Goal: Task Accomplishment & Management: Manage account settings

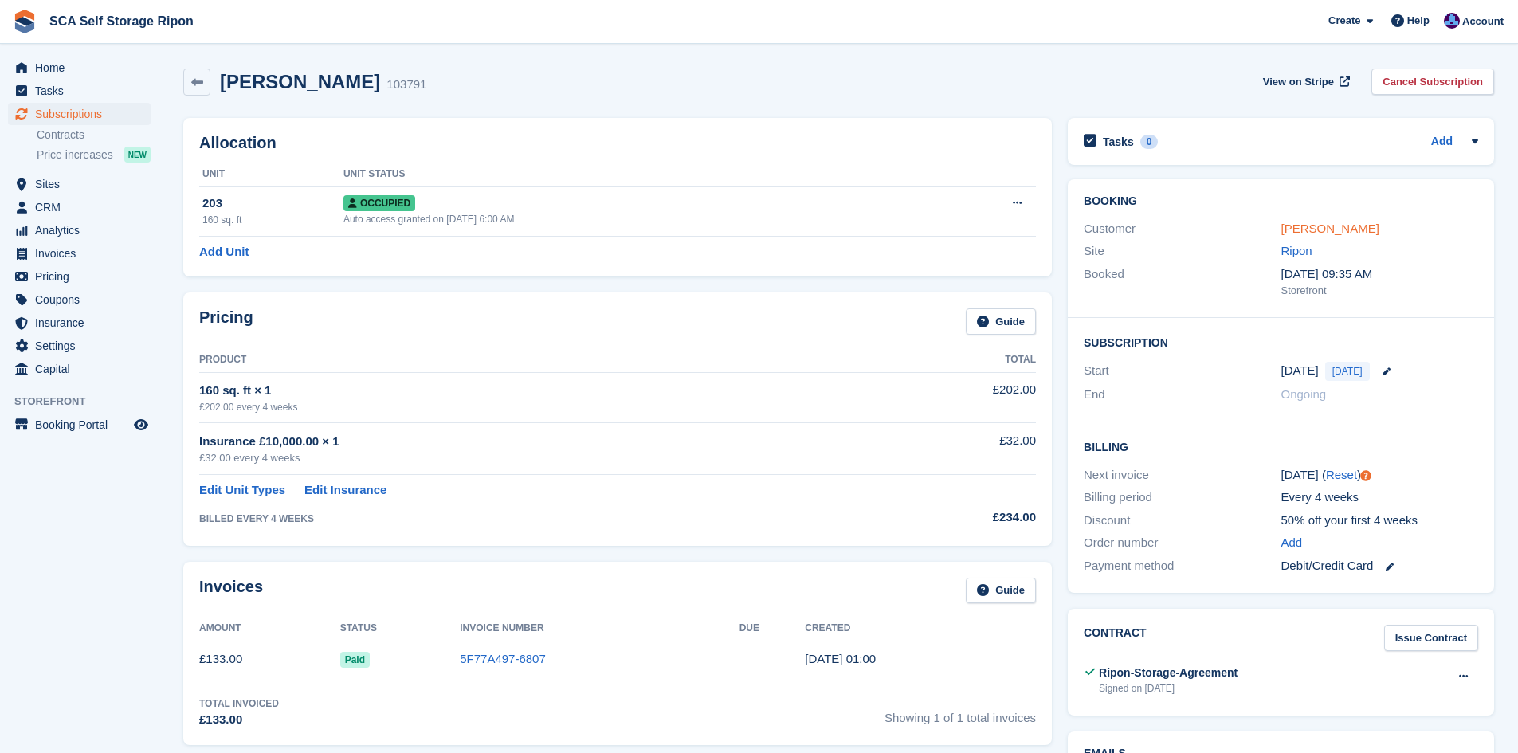
click at [1305, 233] on link "[PERSON_NAME]" at bounding box center [1331, 229] width 98 height 14
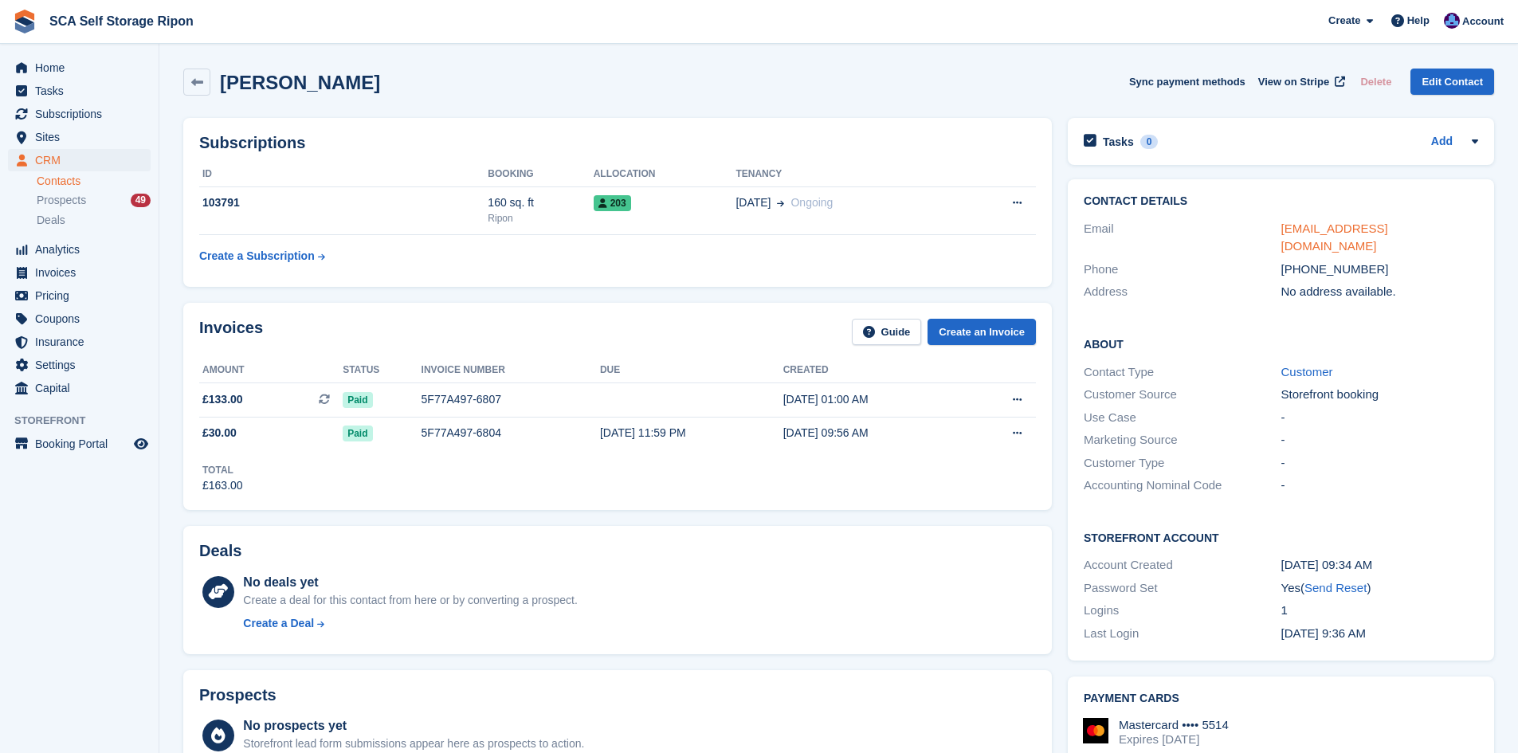
drag, startPoint x: 1325, startPoint y: 238, endPoint x: 1322, endPoint y: 230, distance: 8.6
click at [79, 130] on span "Sites" at bounding box center [83, 137] width 96 height 22
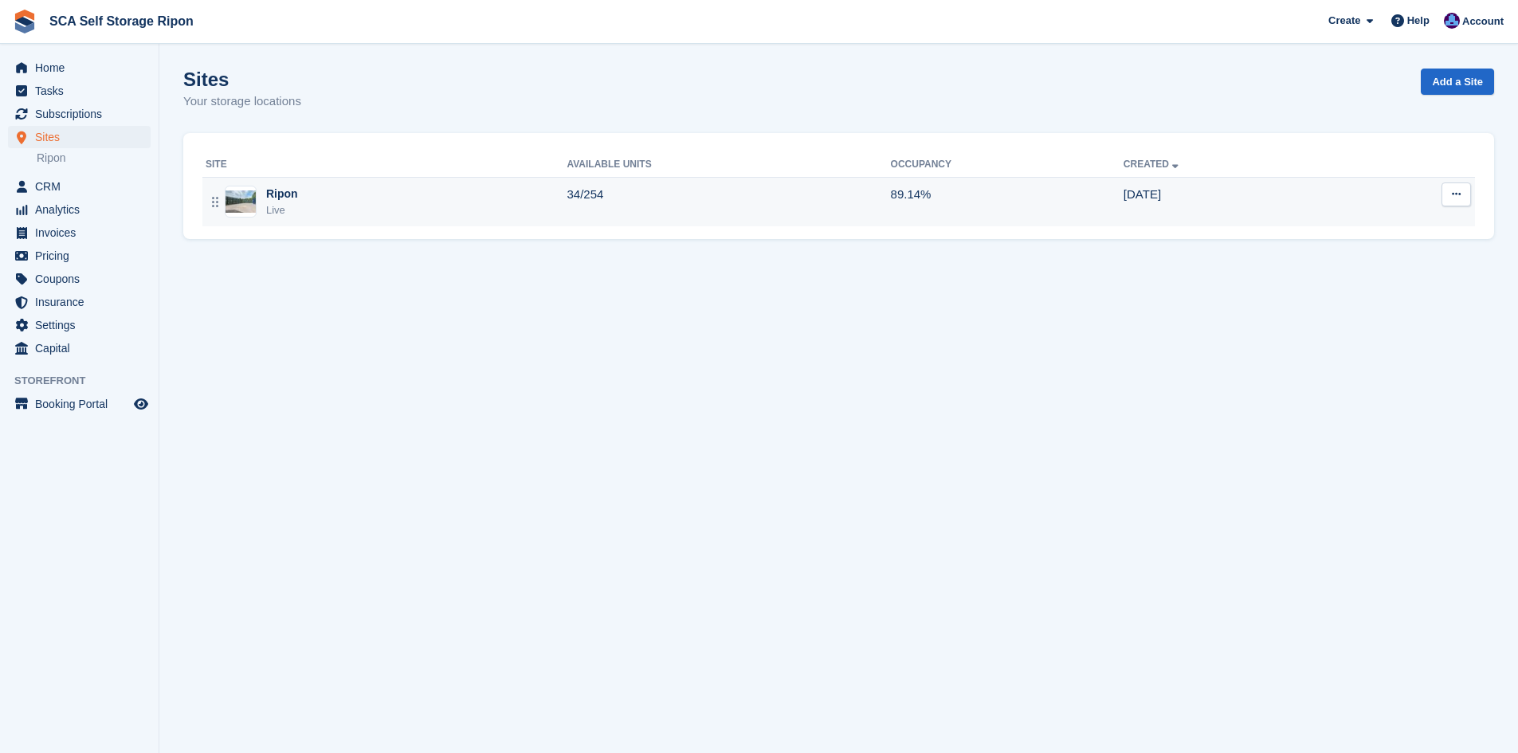
click at [383, 187] on div "Ripon Live" at bounding box center [386, 202] width 361 height 33
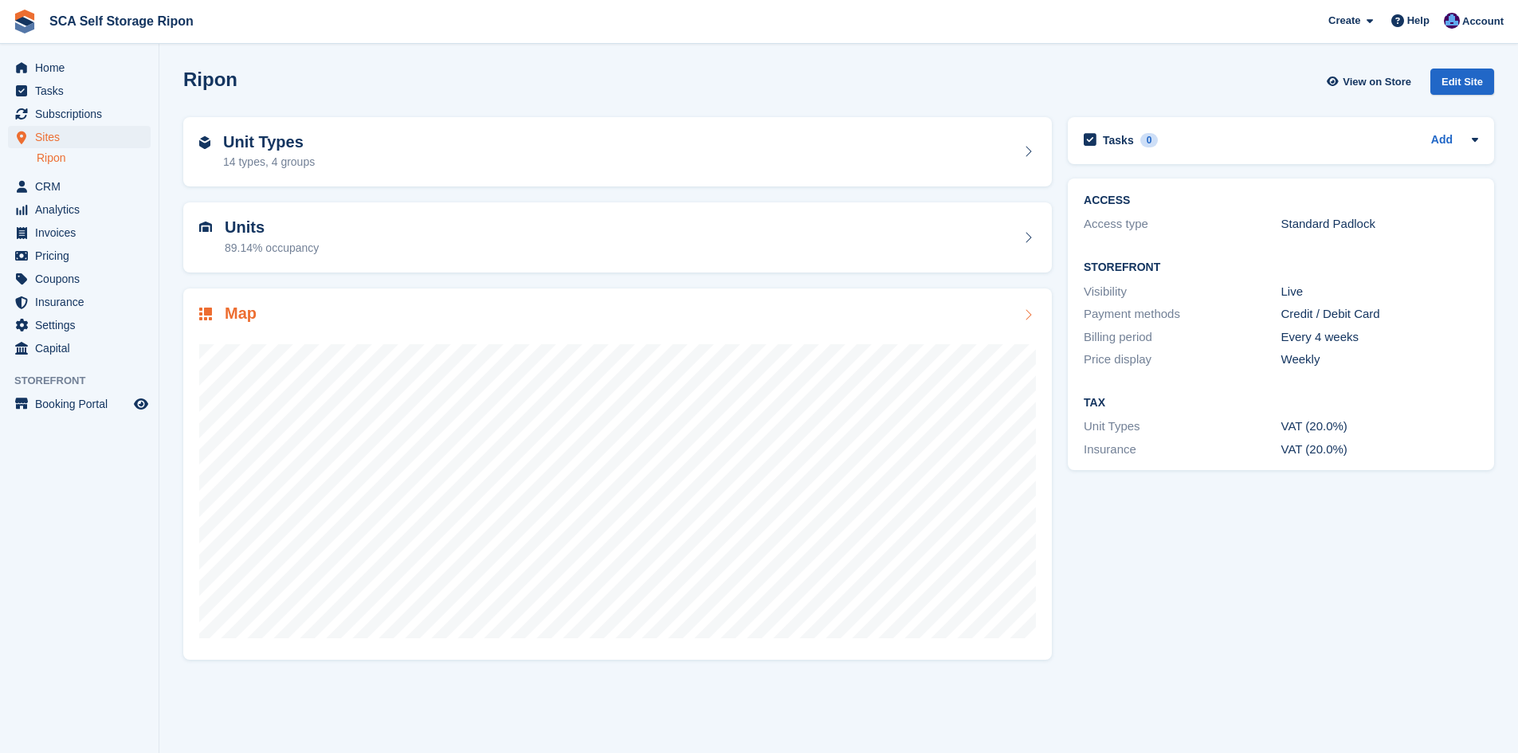
click at [269, 312] on div "Map" at bounding box center [617, 315] width 837 height 22
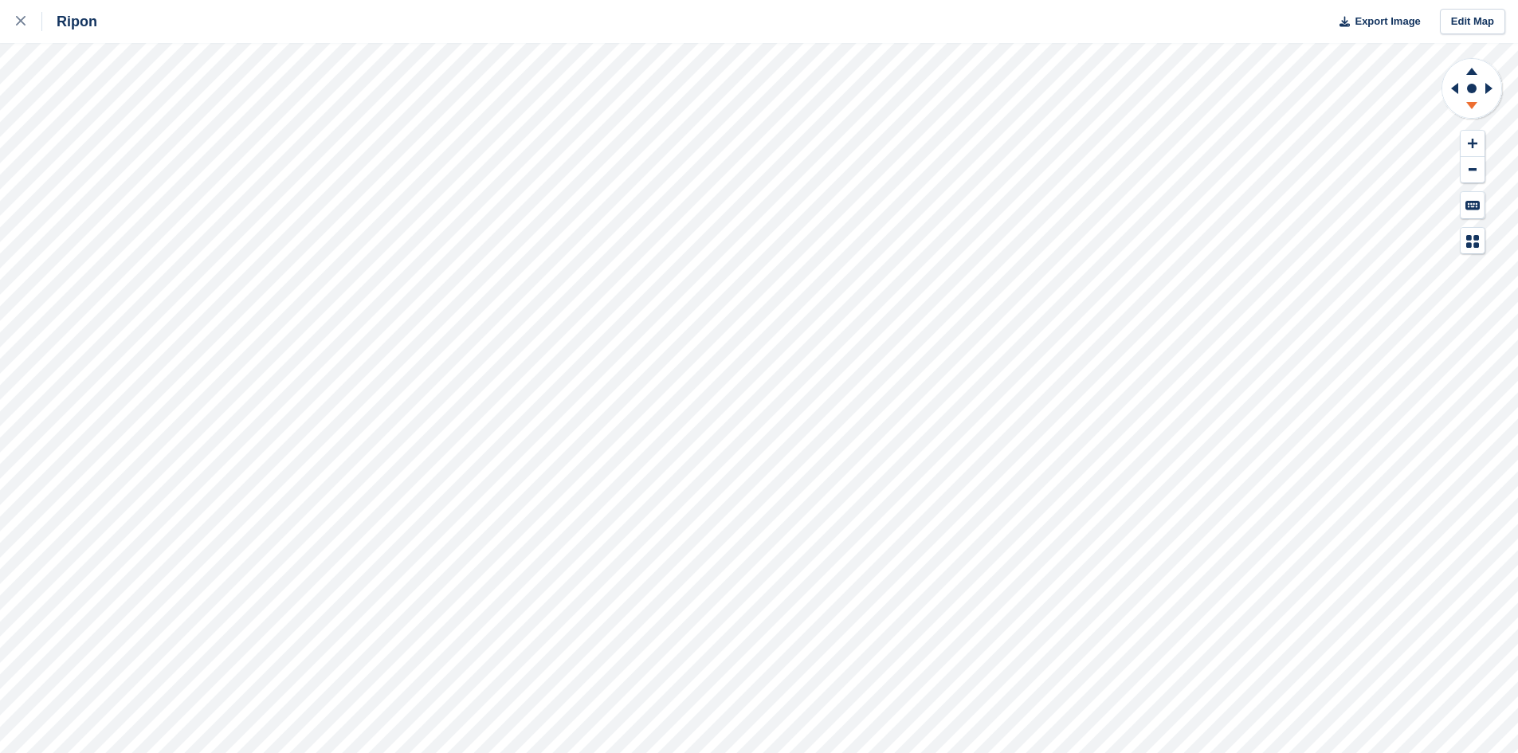
click at [1470, 110] on icon at bounding box center [1471, 108] width 41 height 20
click at [1479, 71] on icon at bounding box center [1471, 69] width 41 height 20
click at [1467, 76] on icon at bounding box center [1471, 69] width 41 height 20
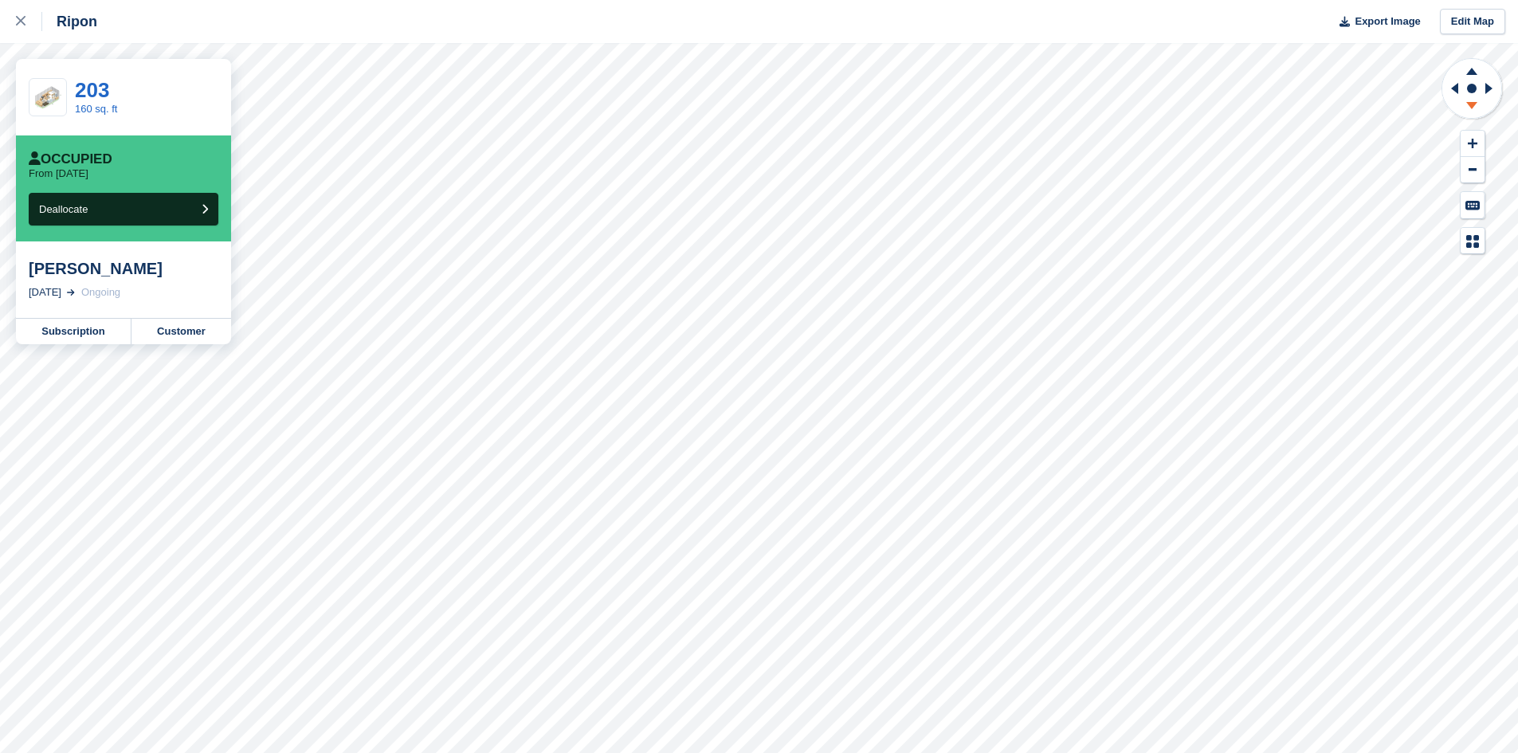
click at [1469, 108] on icon at bounding box center [1471, 108] width 41 height 20
click at [1452, 88] on icon at bounding box center [1453, 88] width 20 height 41
click at [1474, 108] on icon at bounding box center [1471, 108] width 41 height 20
click at [1470, 71] on icon at bounding box center [1471, 71] width 11 height 7
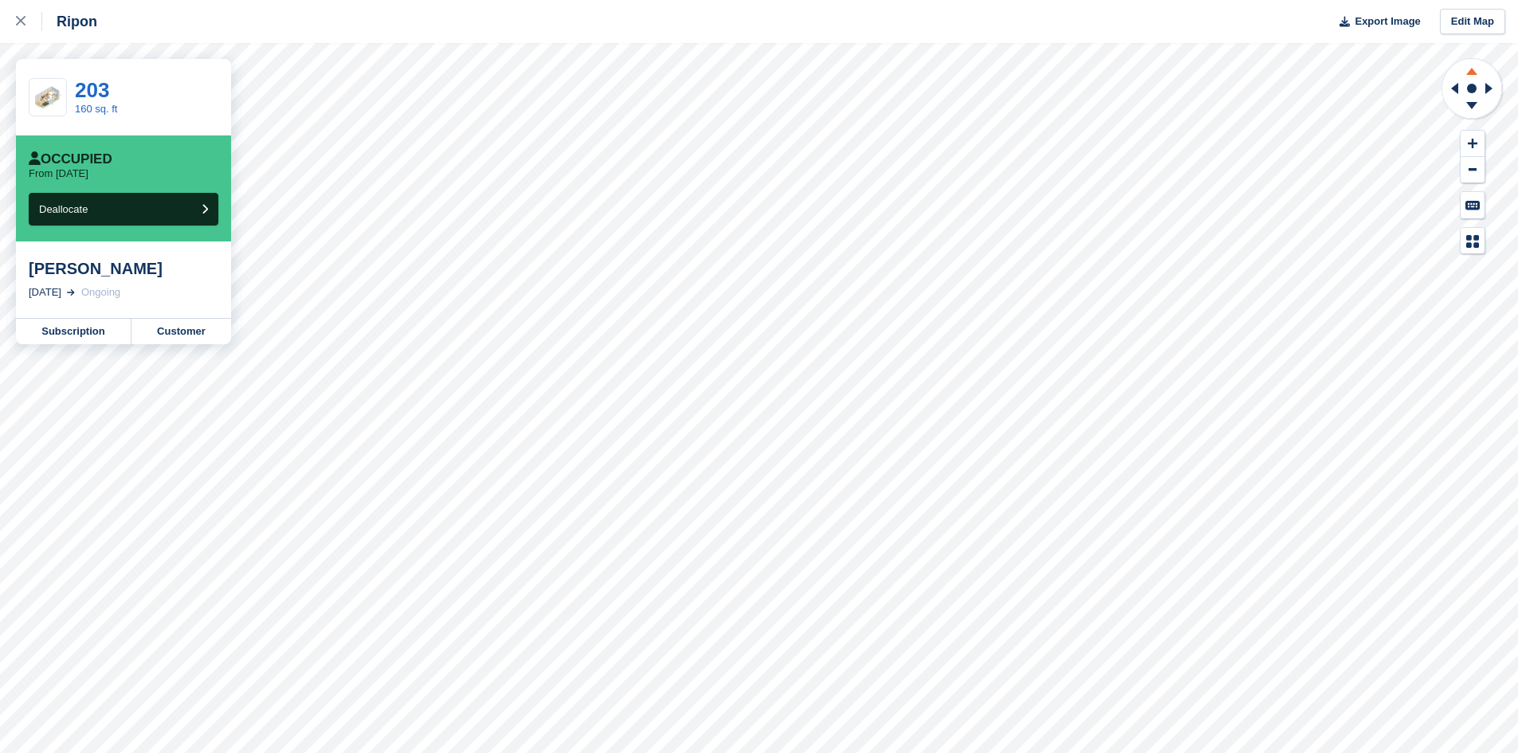
click at [1470, 71] on icon at bounding box center [1471, 71] width 11 height 7
click at [1459, 89] on icon at bounding box center [1453, 88] width 20 height 41
click at [1469, 111] on icon at bounding box center [1471, 108] width 41 height 20
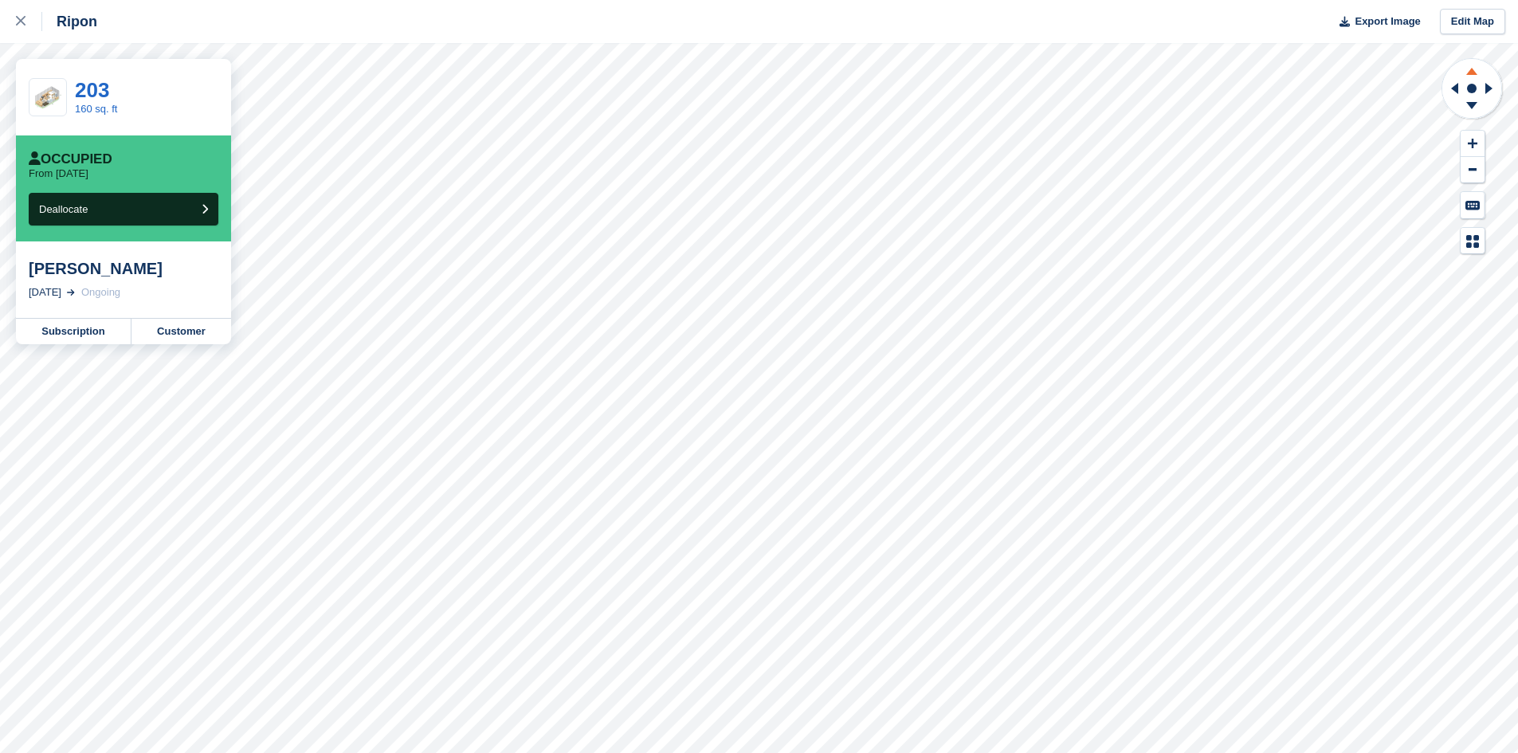
click at [1466, 75] on icon at bounding box center [1471, 69] width 41 height 20
click at [1465, 75] on icon at bounding box center [1471, 69] width 41 height 20
click at [181, 335] on link "Customer" at bounding box center [182, 332] width 100 height 26
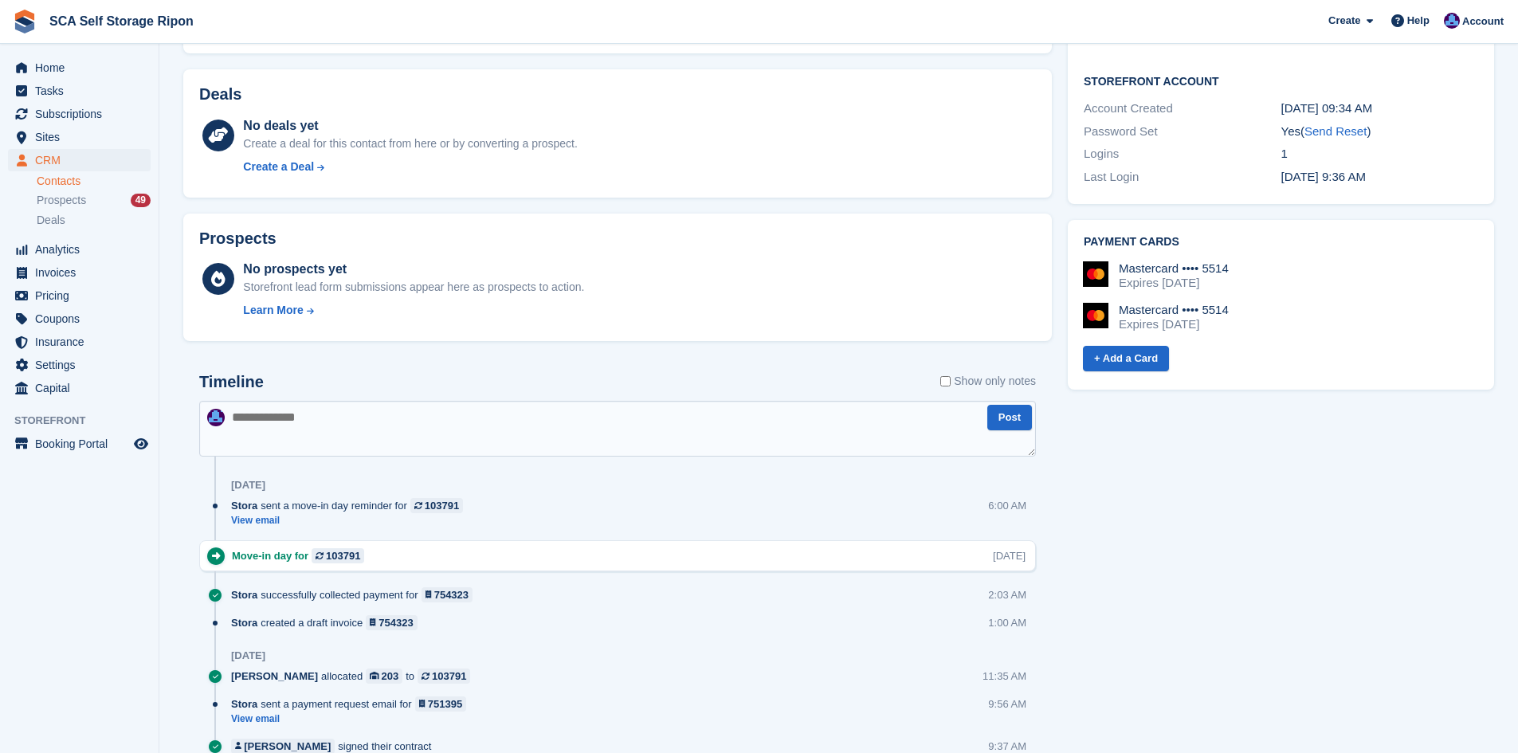
scroll to position [434, 0]
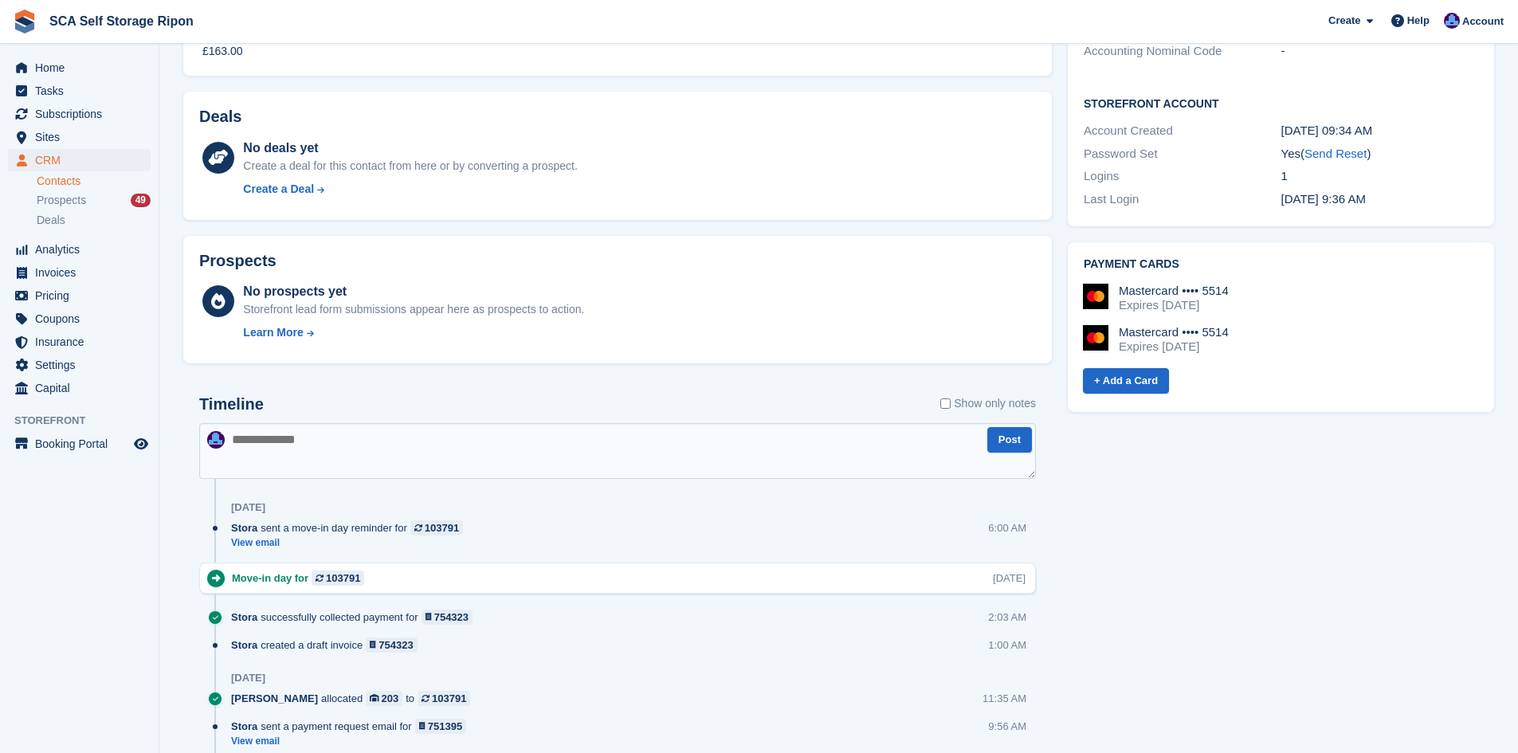
click at [547, 453] on textarea at bounding box center [617, 451] width 837 height 56
type textarea "**********"
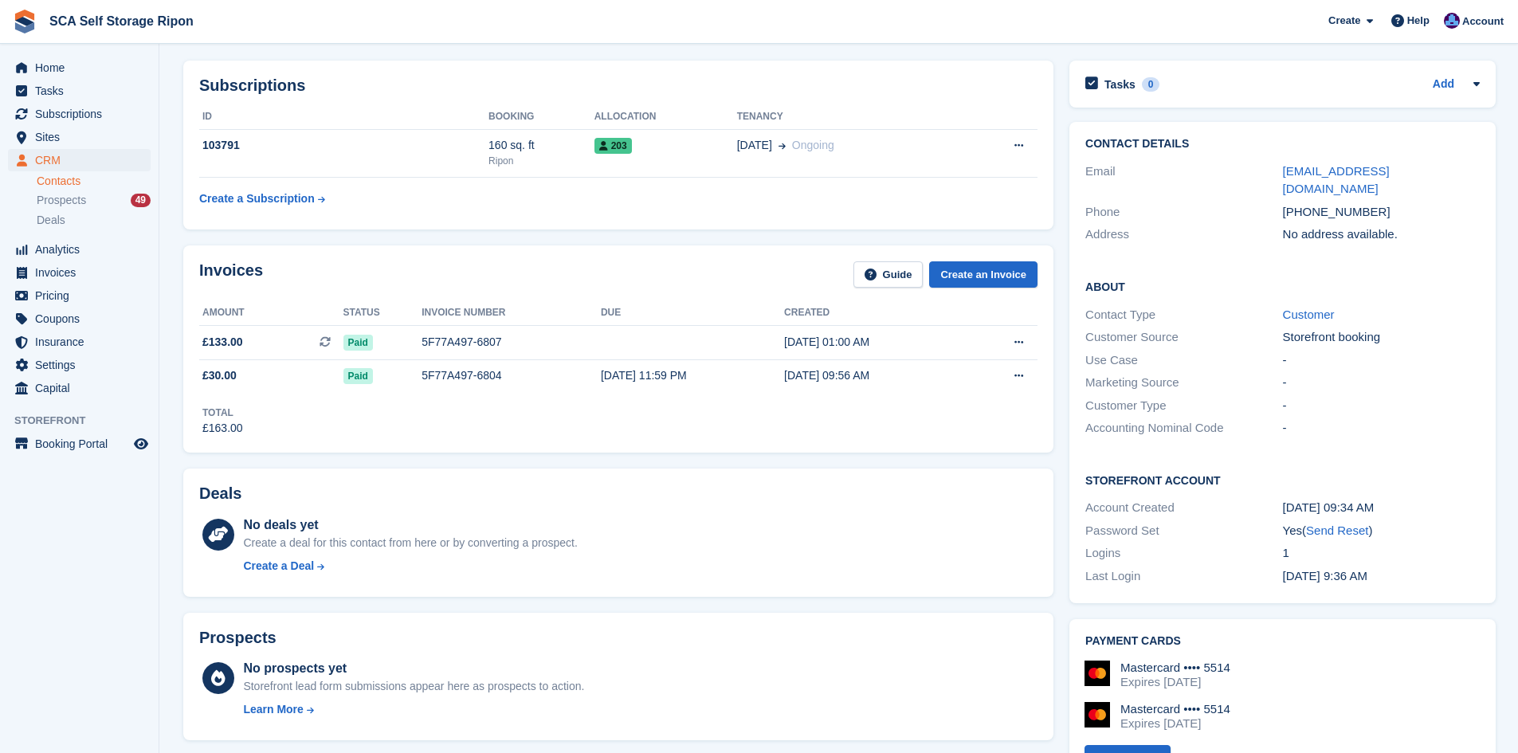
scroll to position [0, 0]
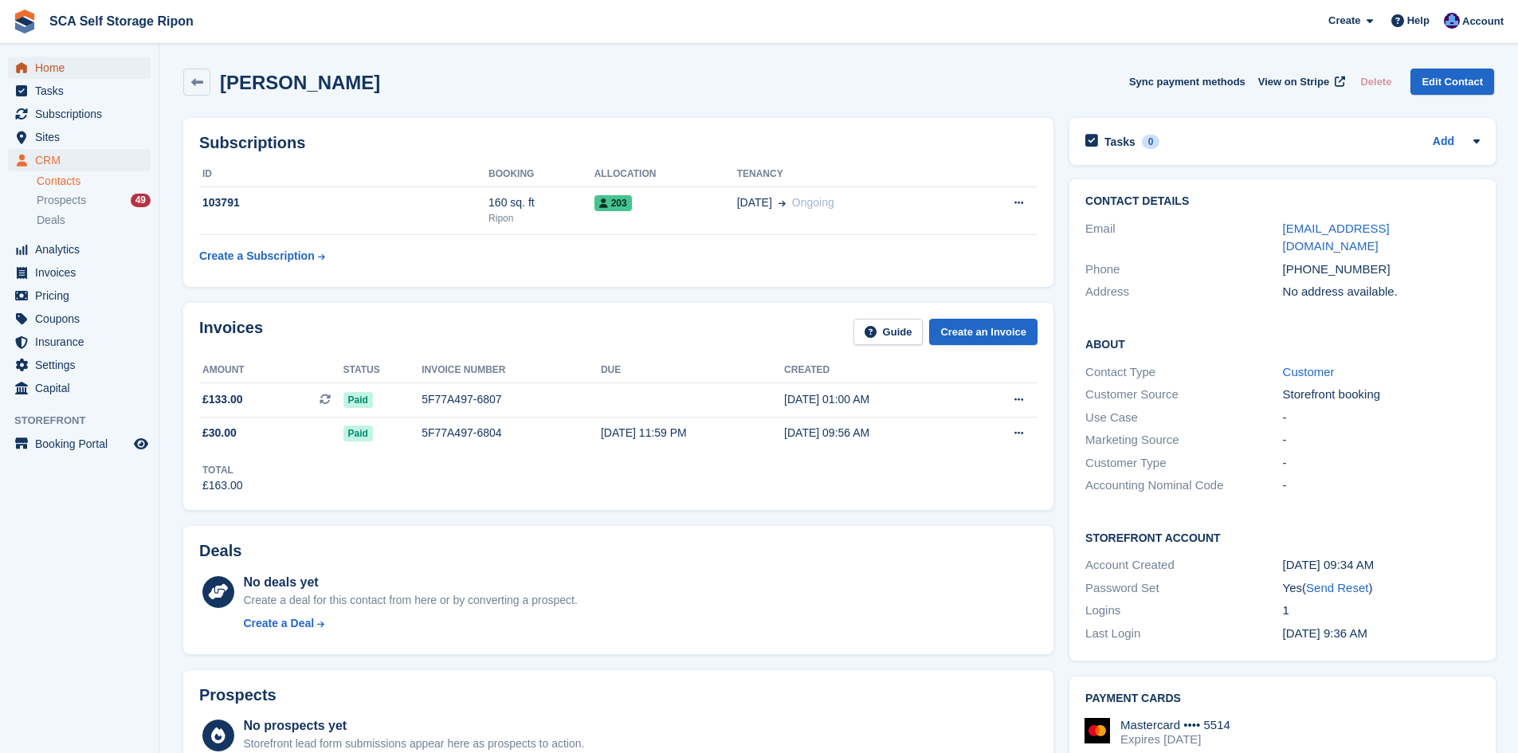
click at [57, 69] on span "Home" at bounding box center [83, 68] width 96 height 22
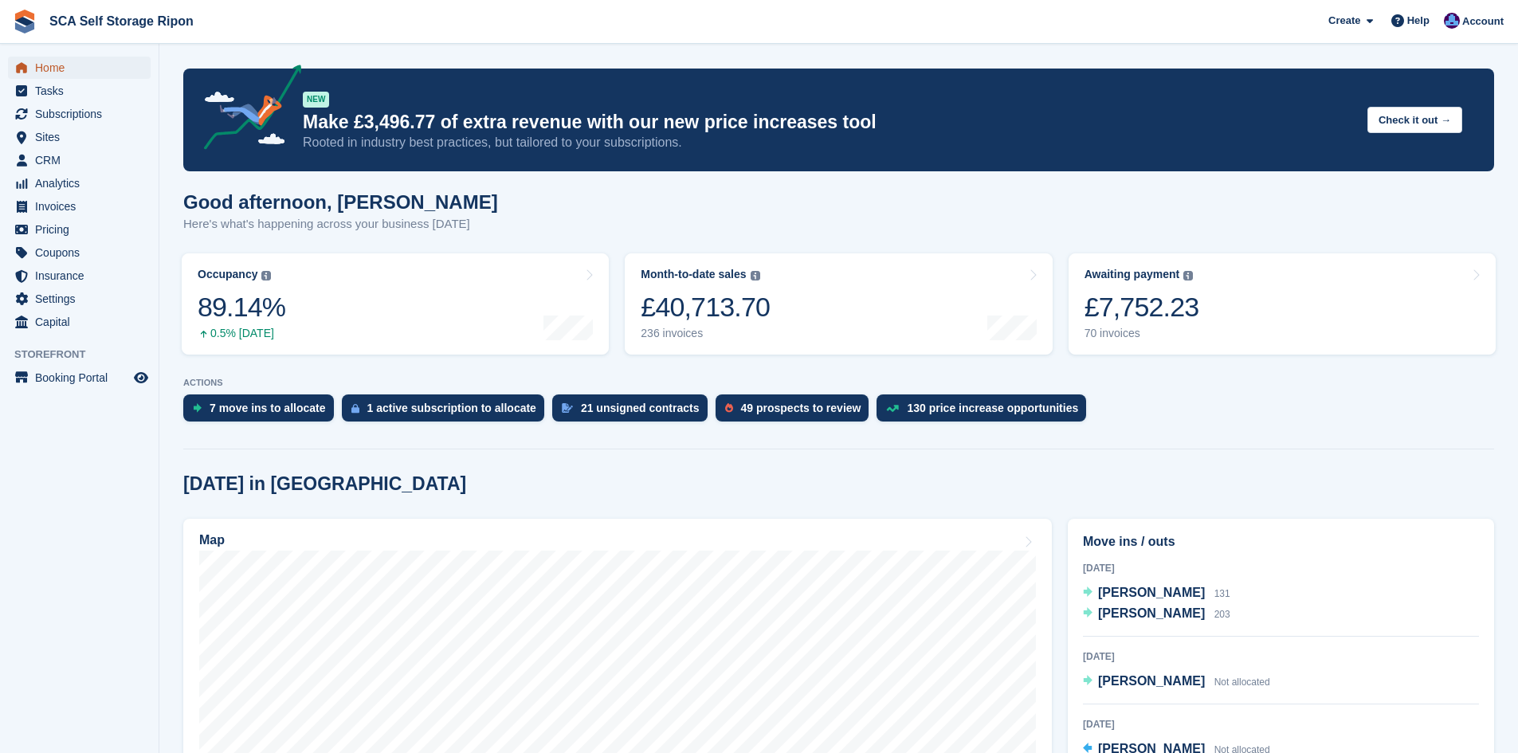
click at [72, 71] on span "Home" at bounding box center [83, 68] width 96 height 22
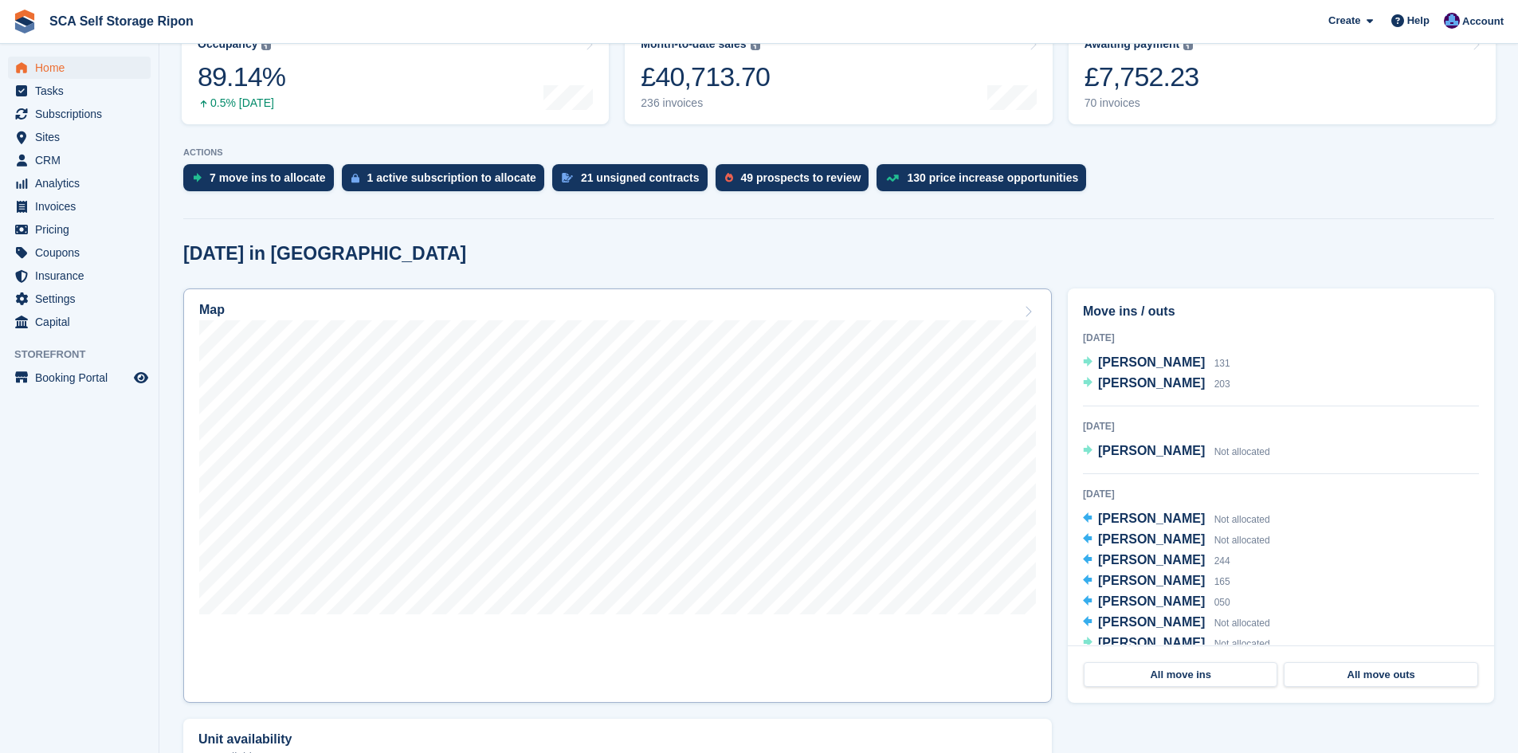
scroll to position [239, 0]
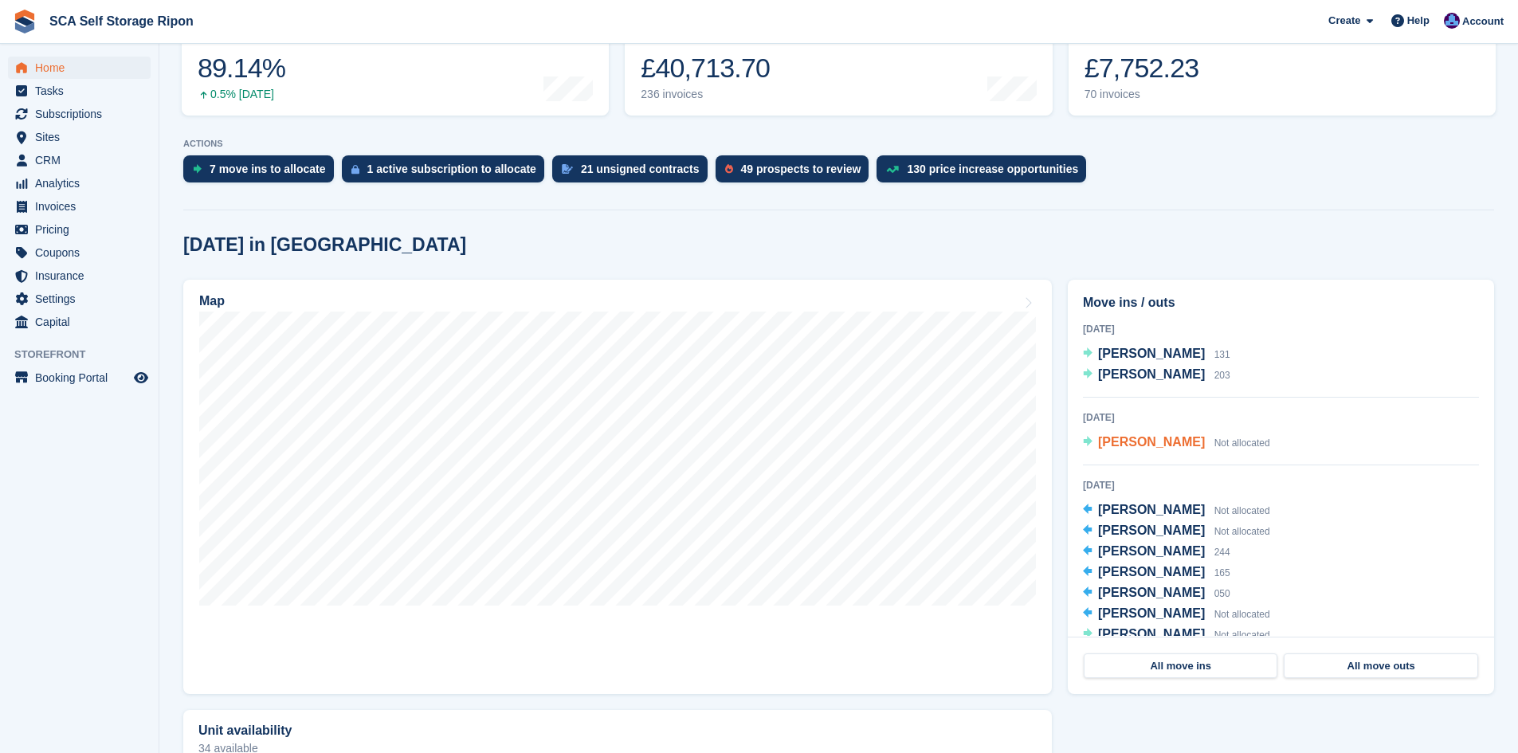
click at [1112, 446] on span "Peter Samson" at bounding box center [1151, 442] width 107 height 14
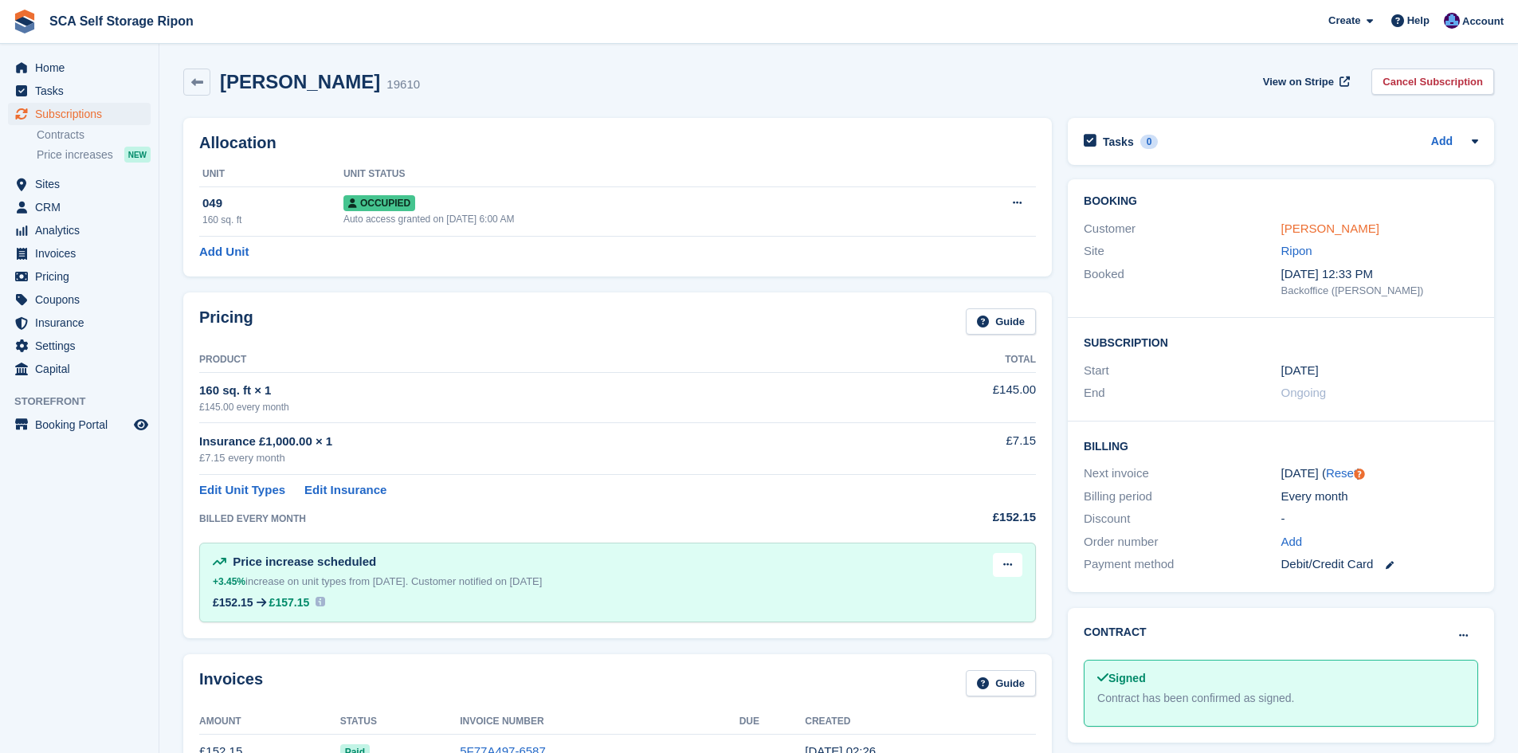
click at [1340, 223] on link "[PERSON_NAME]" at bounding box center [1331, 229] width 98 height 14
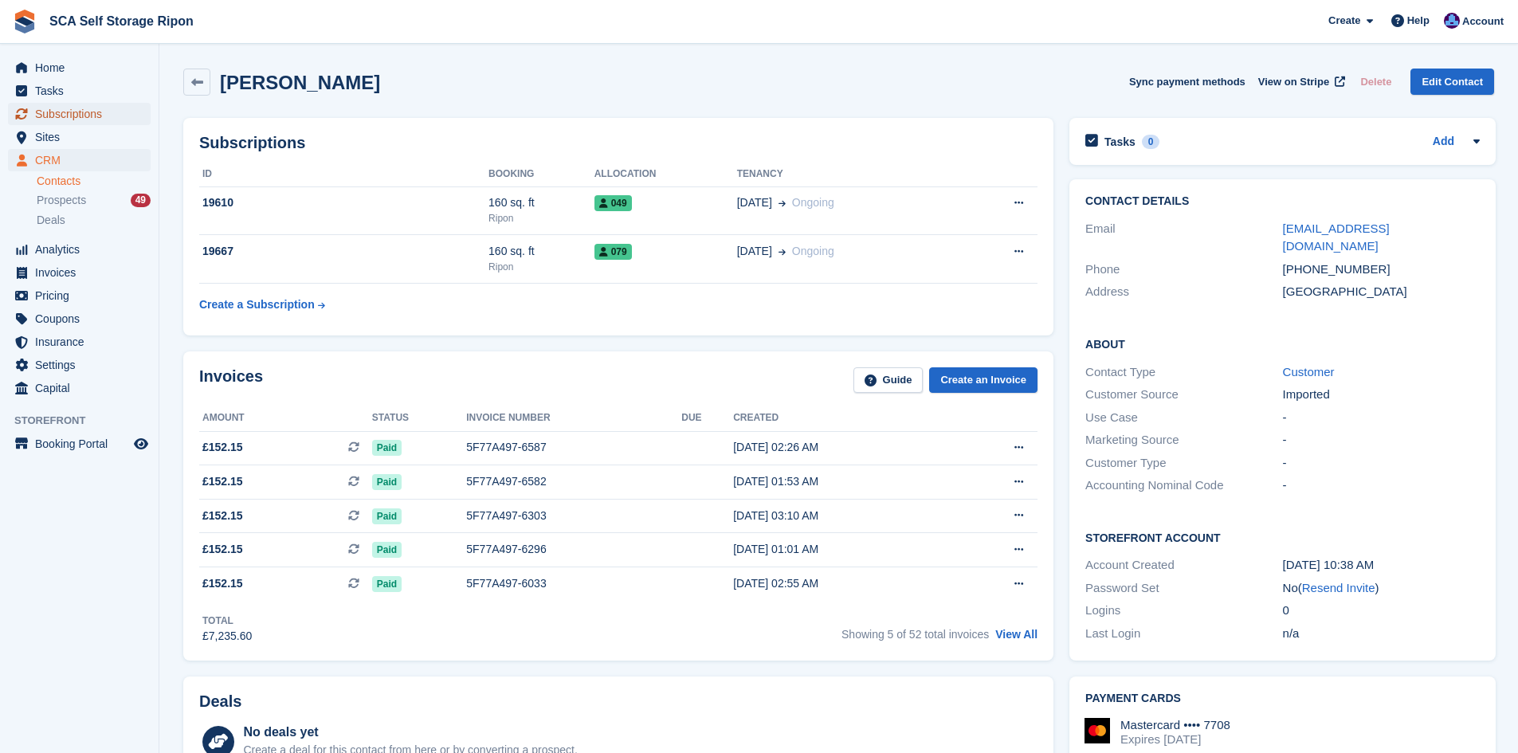
click at [70, 112] on span "Subscriptions" at bounding box center [83, 114] width 96 height 22
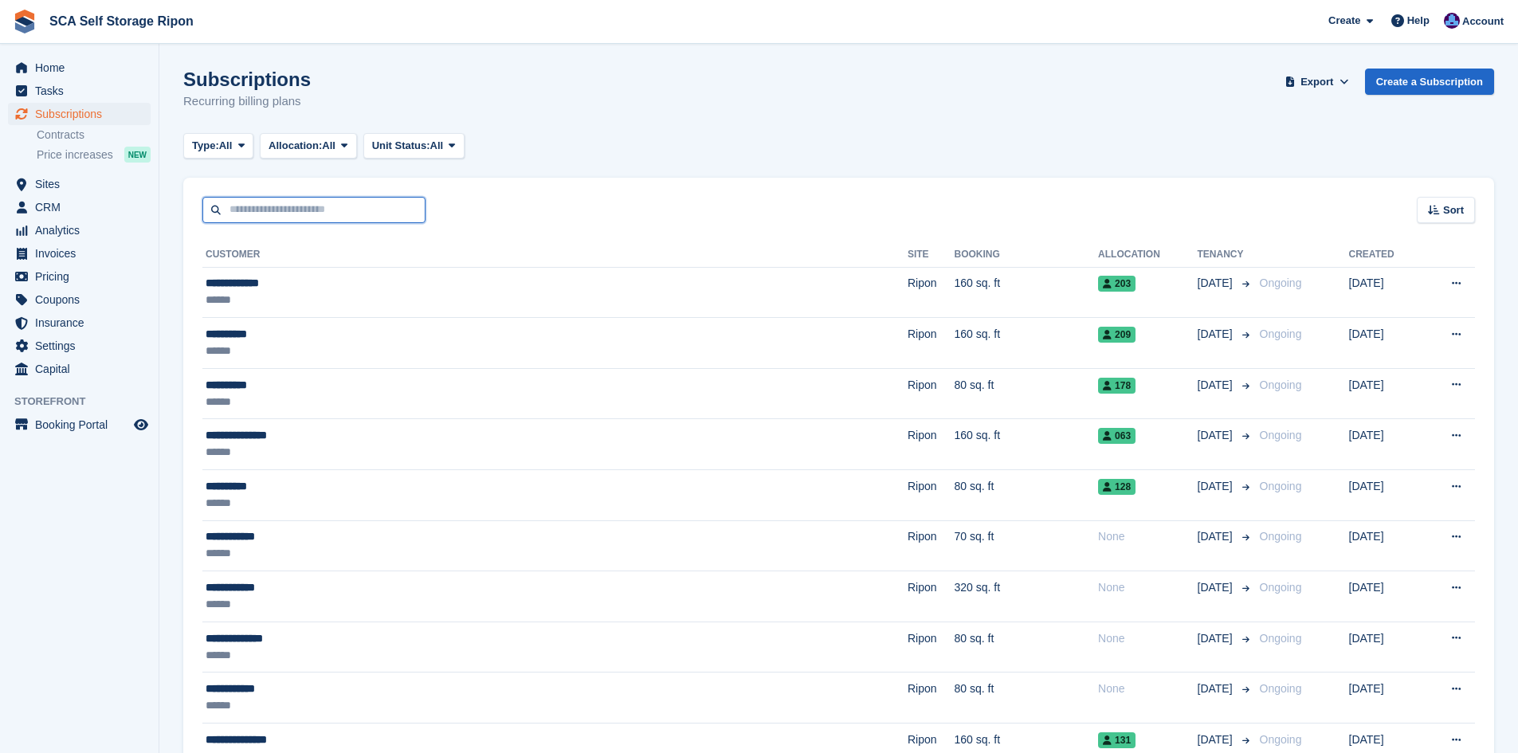
click at [326, 218] on input "text" at bounding box center [313, 210] width 223 height 26
type input "****"
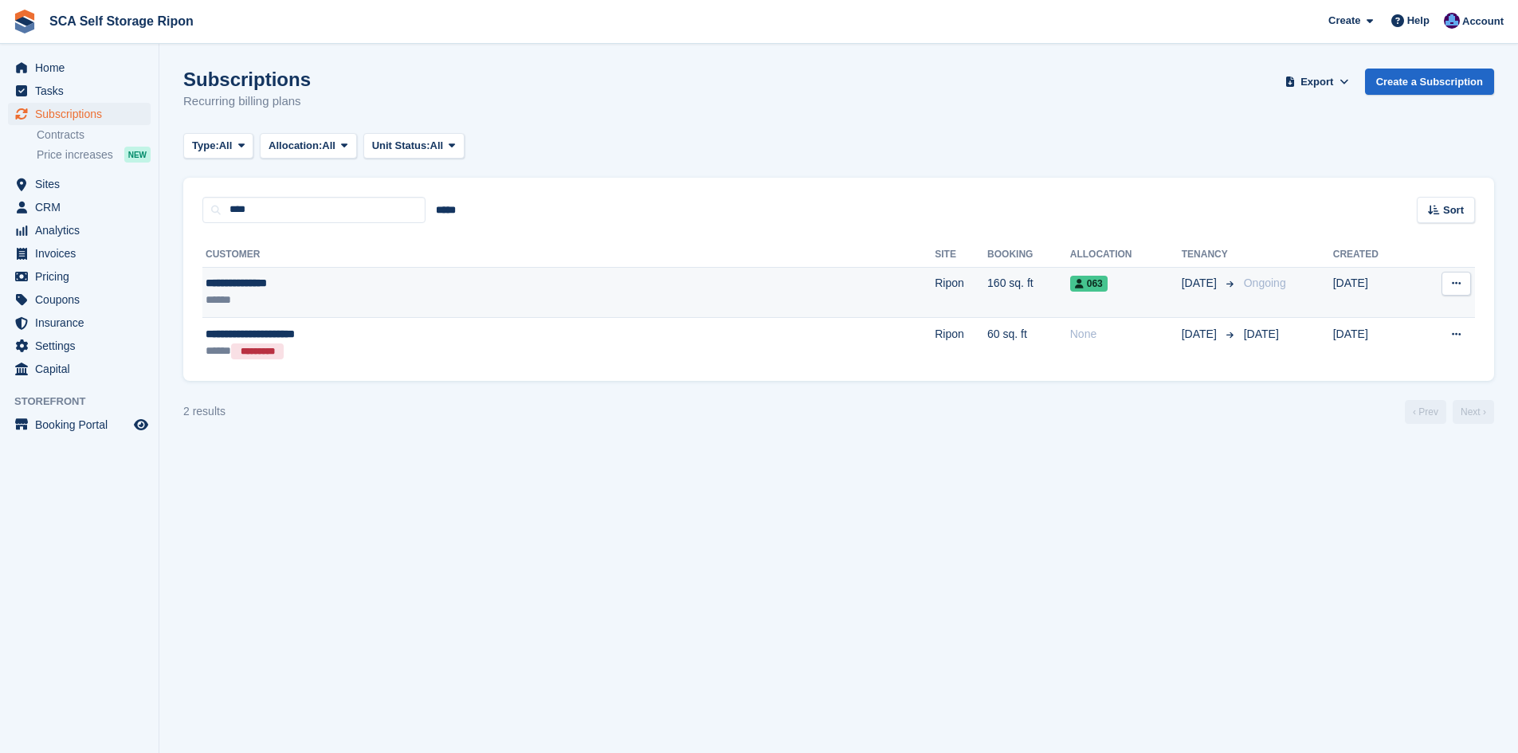
click at [382, 278] on div "**********" at bounding box center [408, 283] width 404 height 17
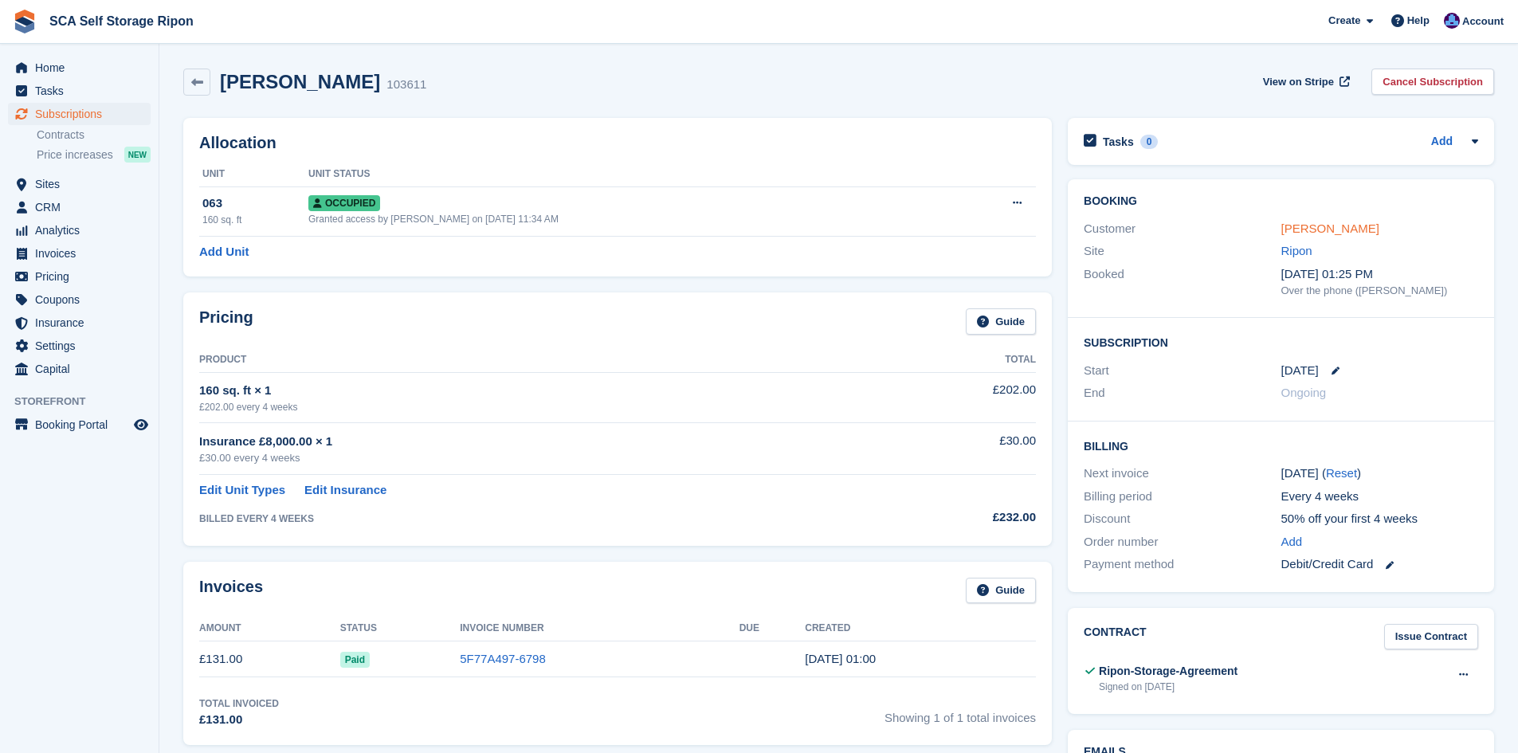
click at [1348, 230] on link "[PERSON_NAME]" at bounding box center [1331, 229] width 98 height 14
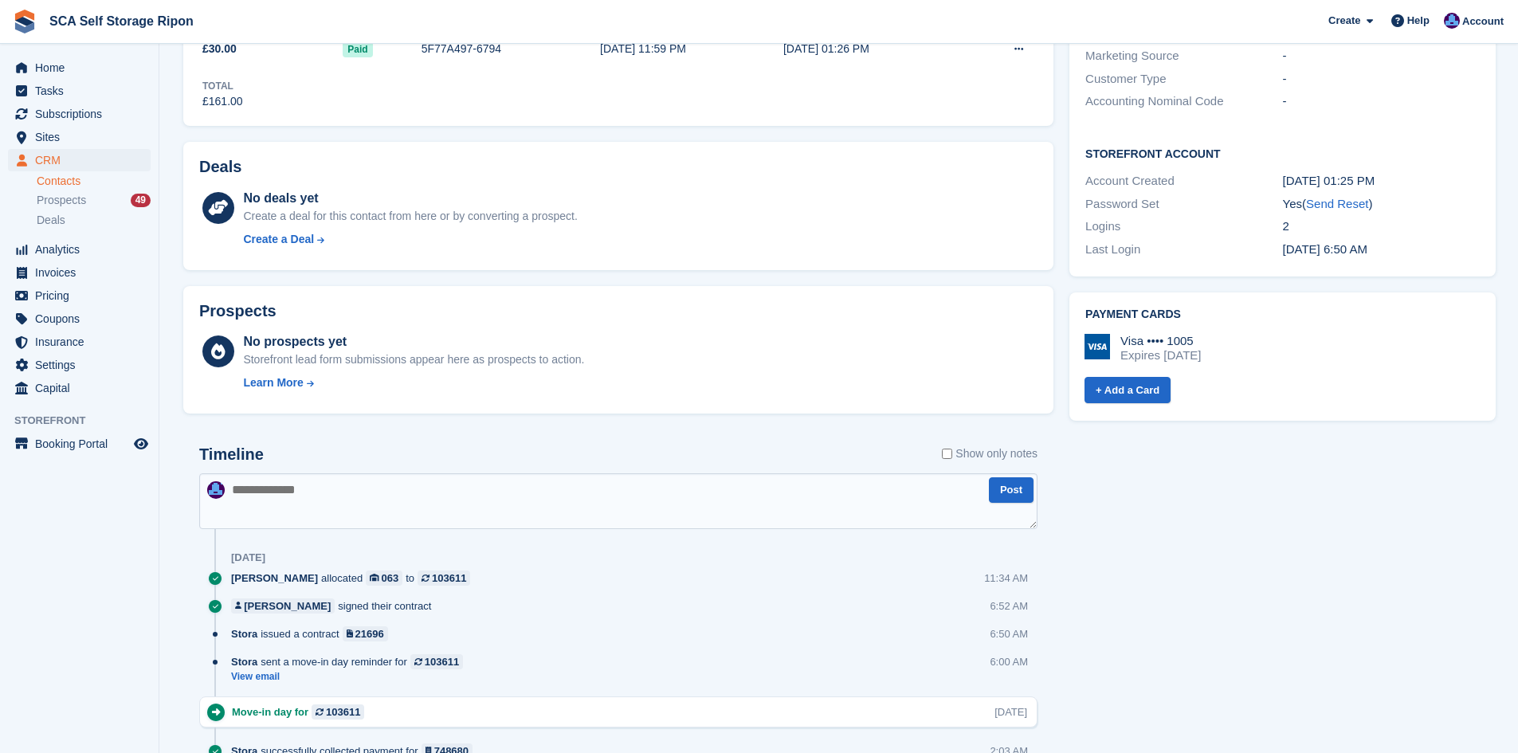
scroll to position [518, 0]
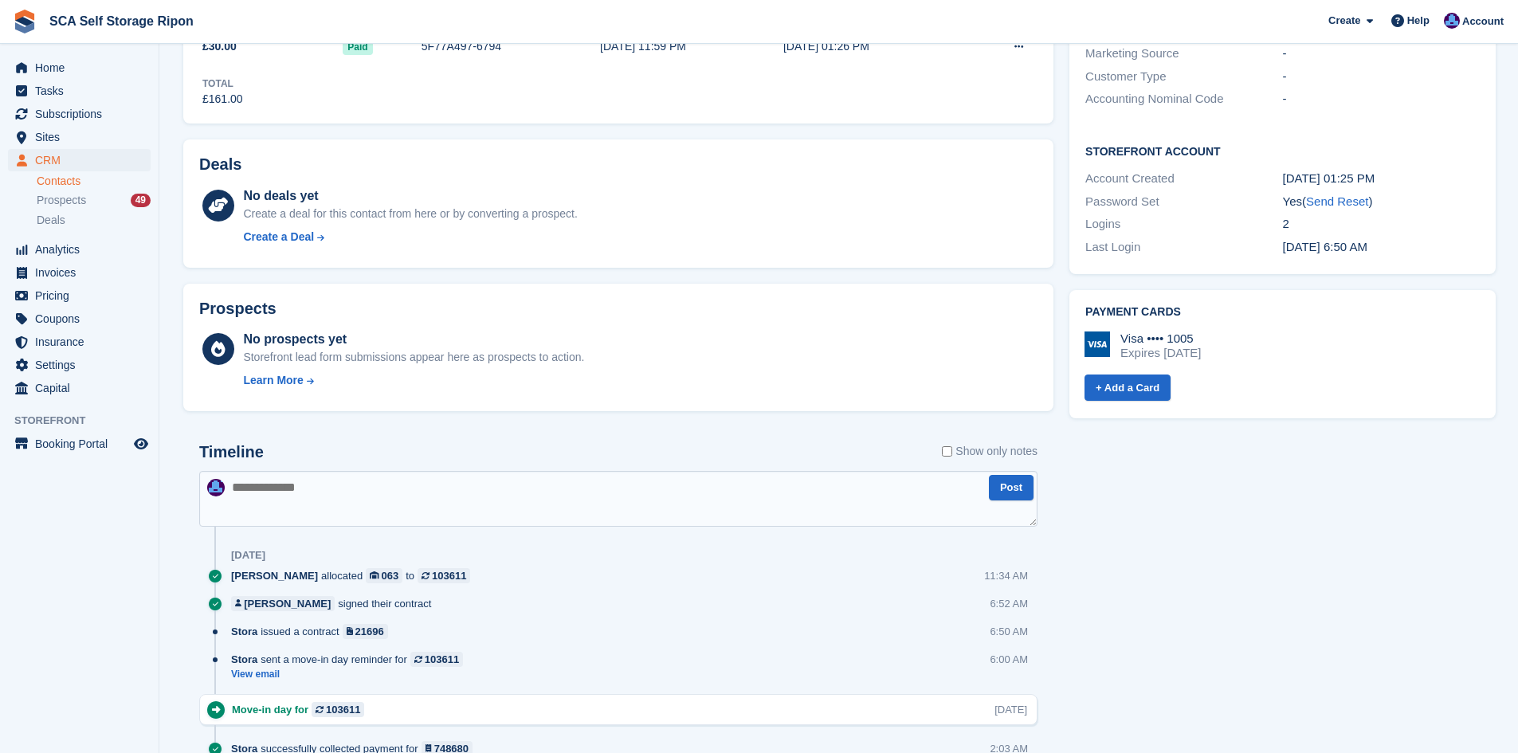
click at [320, 494] on textarea at bounding box center [618, 499] width 838 height 56
type textarea "**********"
type textarea "*"
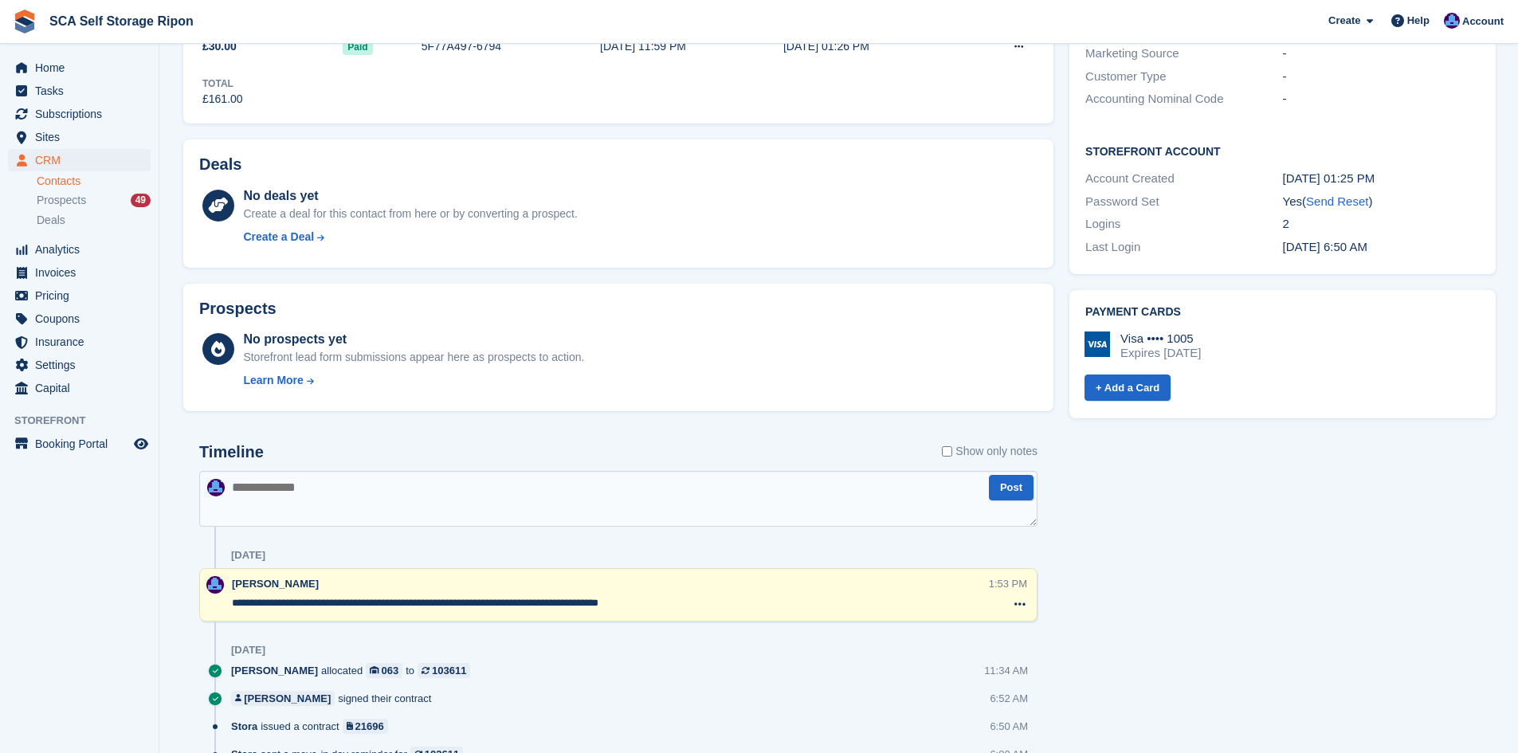
click at [296, 503] on textarea at bounding box center [618, 499] width 838 height 56
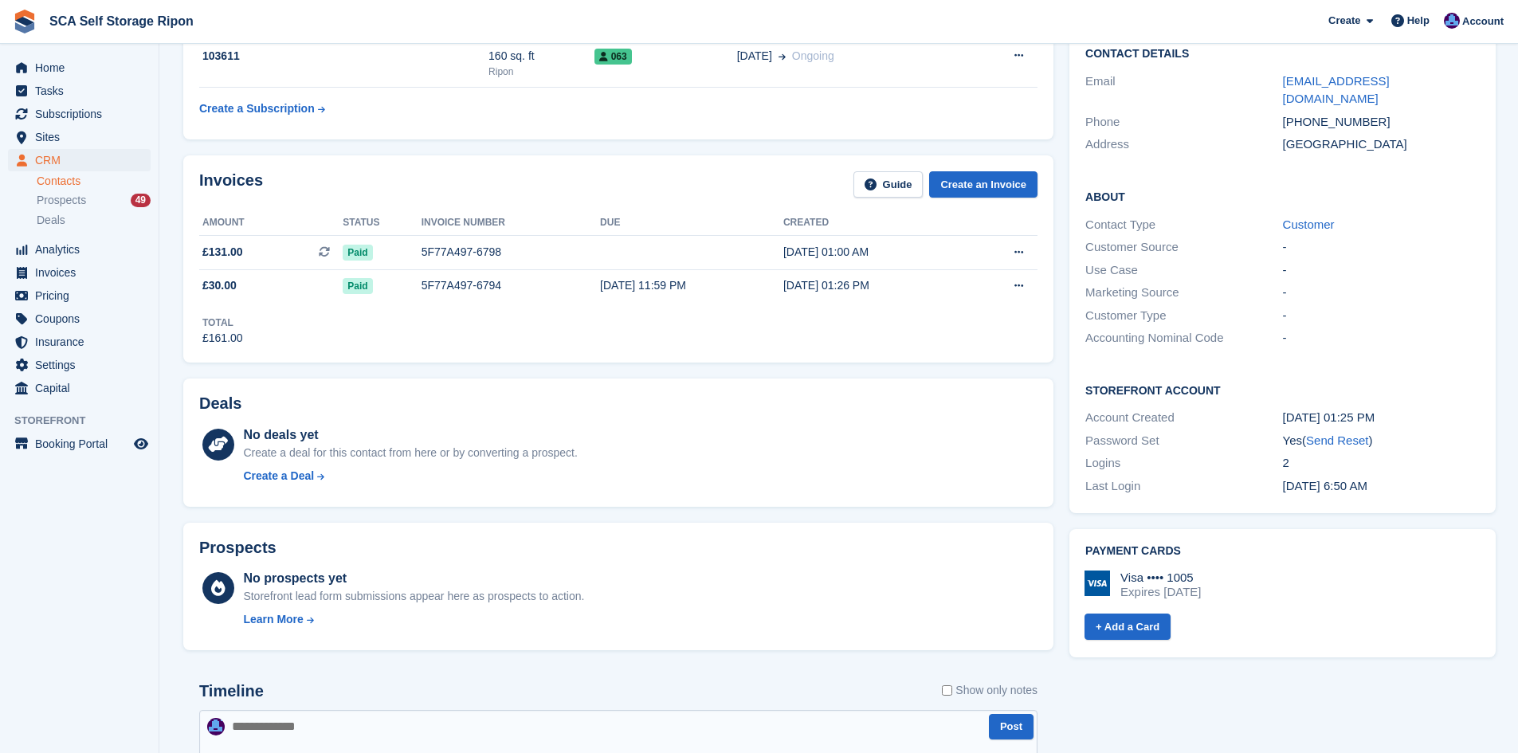
scroll to position [0, 0]
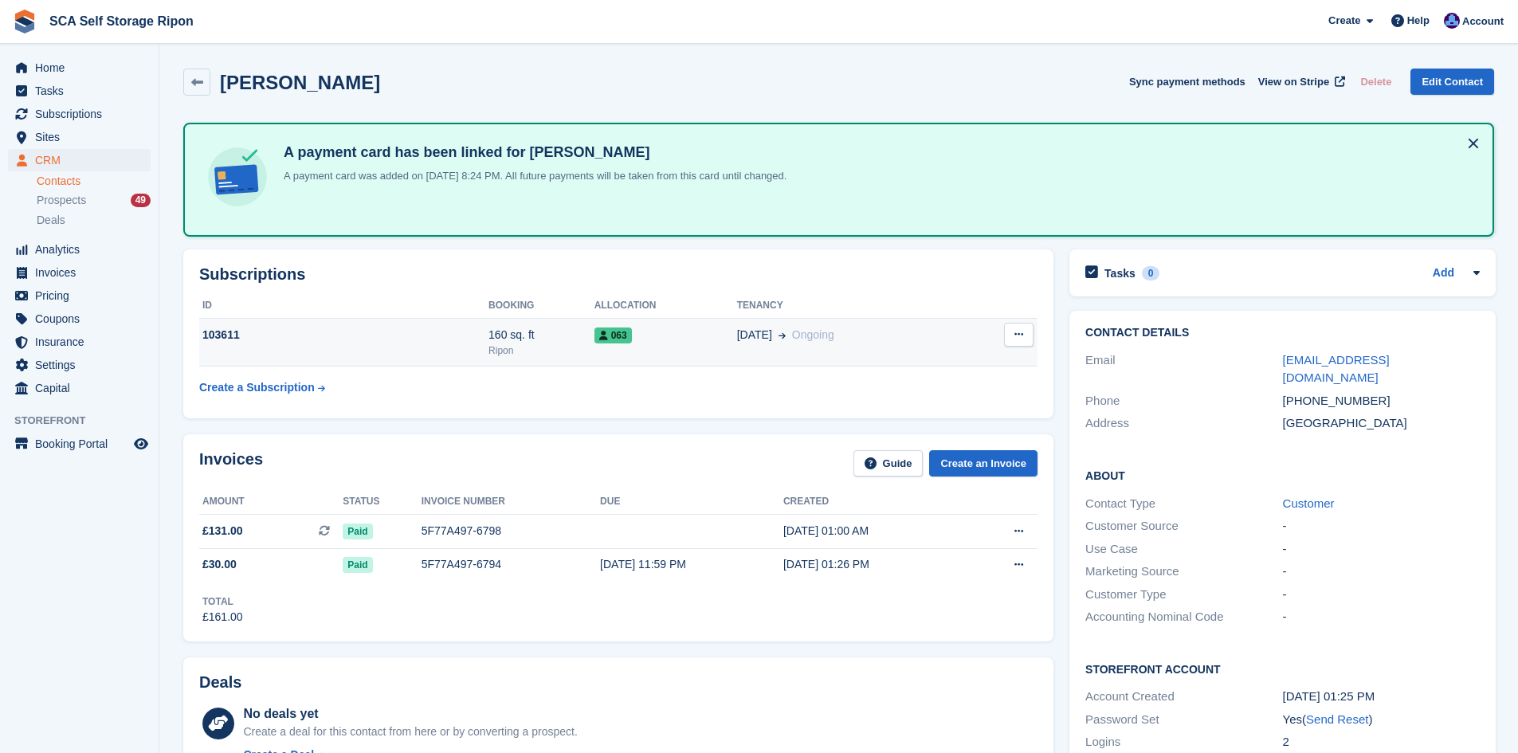
drag, startPoint x: 614, startPoint y: 350, endPoint x: 622, endPoint y: 349, distance: 8.0
click at [614, 350] on td "063" at bounding box center [666, 342] width 143 height 49
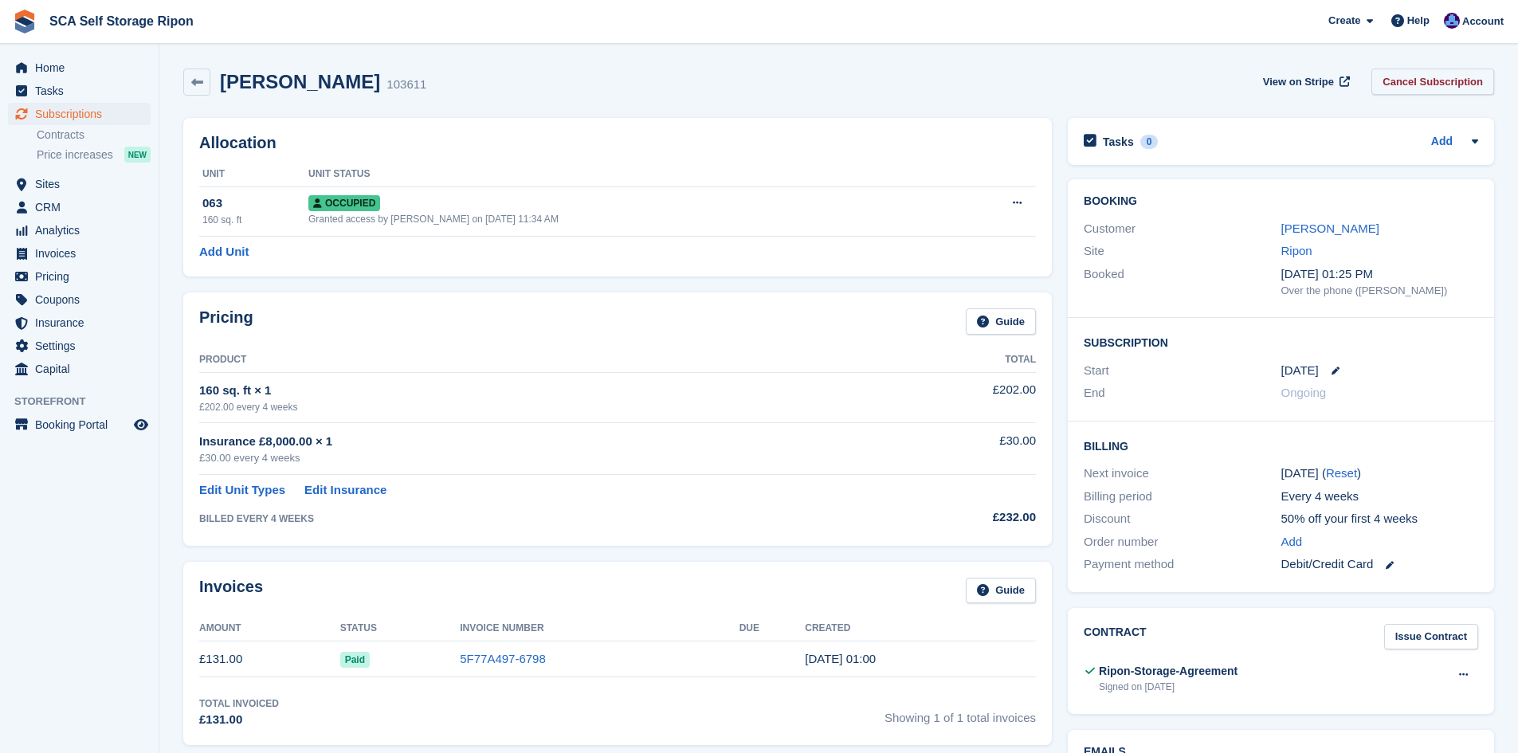
click at [1421, 79] on link "Cancel Subscription" at bounding box center [1433, 82] width 123 height 26
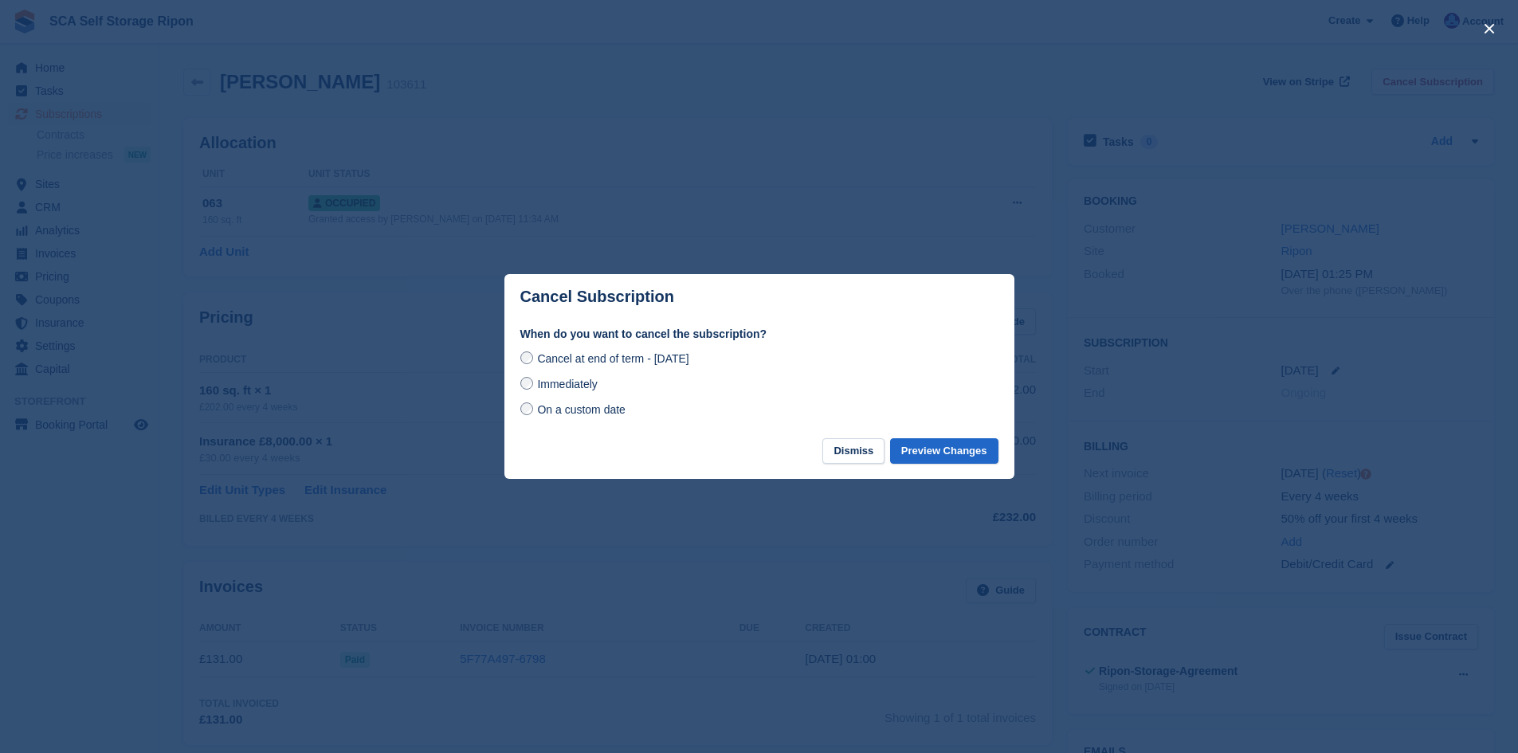
click at [548, 413] on span "On a custom date" at bounding box center [581, 409] width 88 height 13
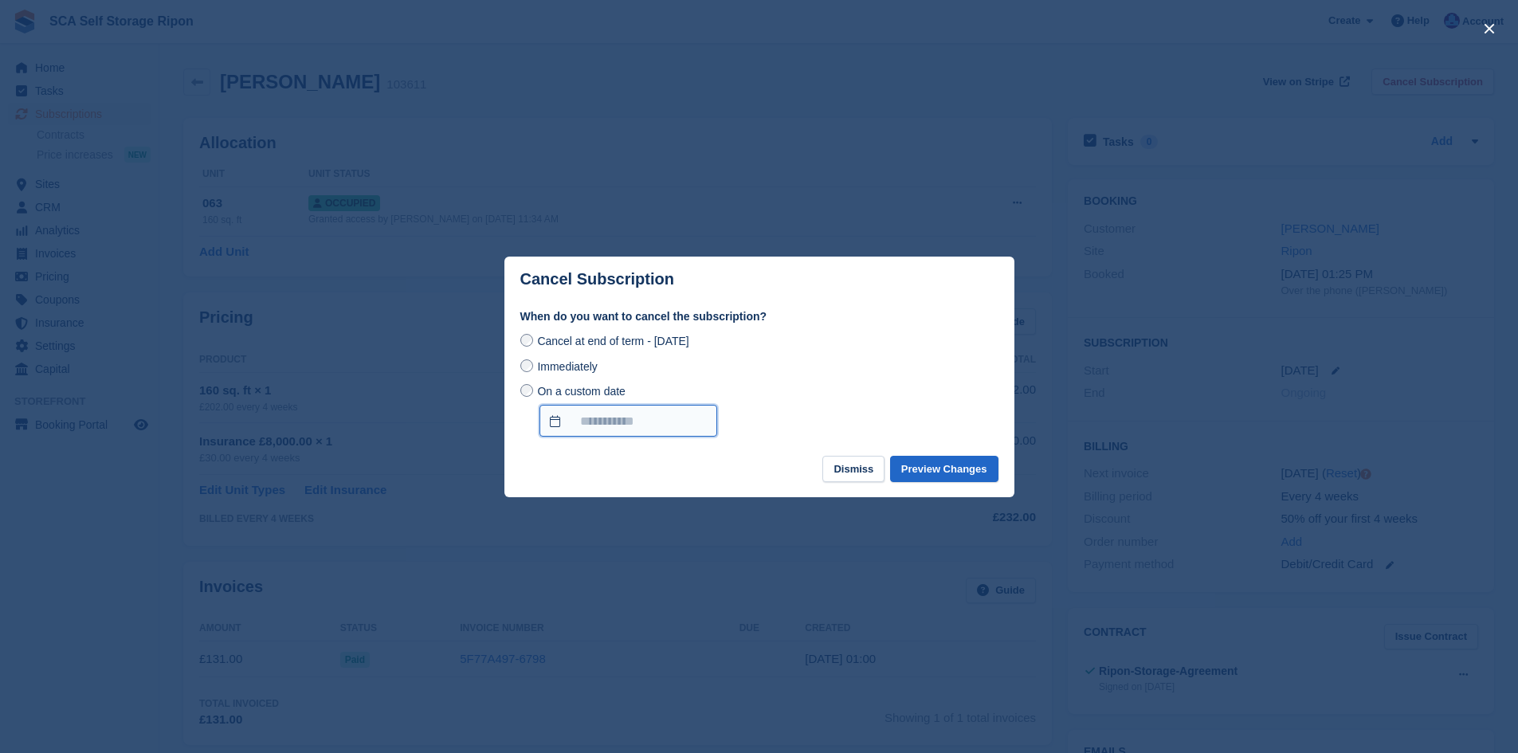
click at [638, 431] on input "On a custom date" at bounding box center [629, 421] width 178 height 32
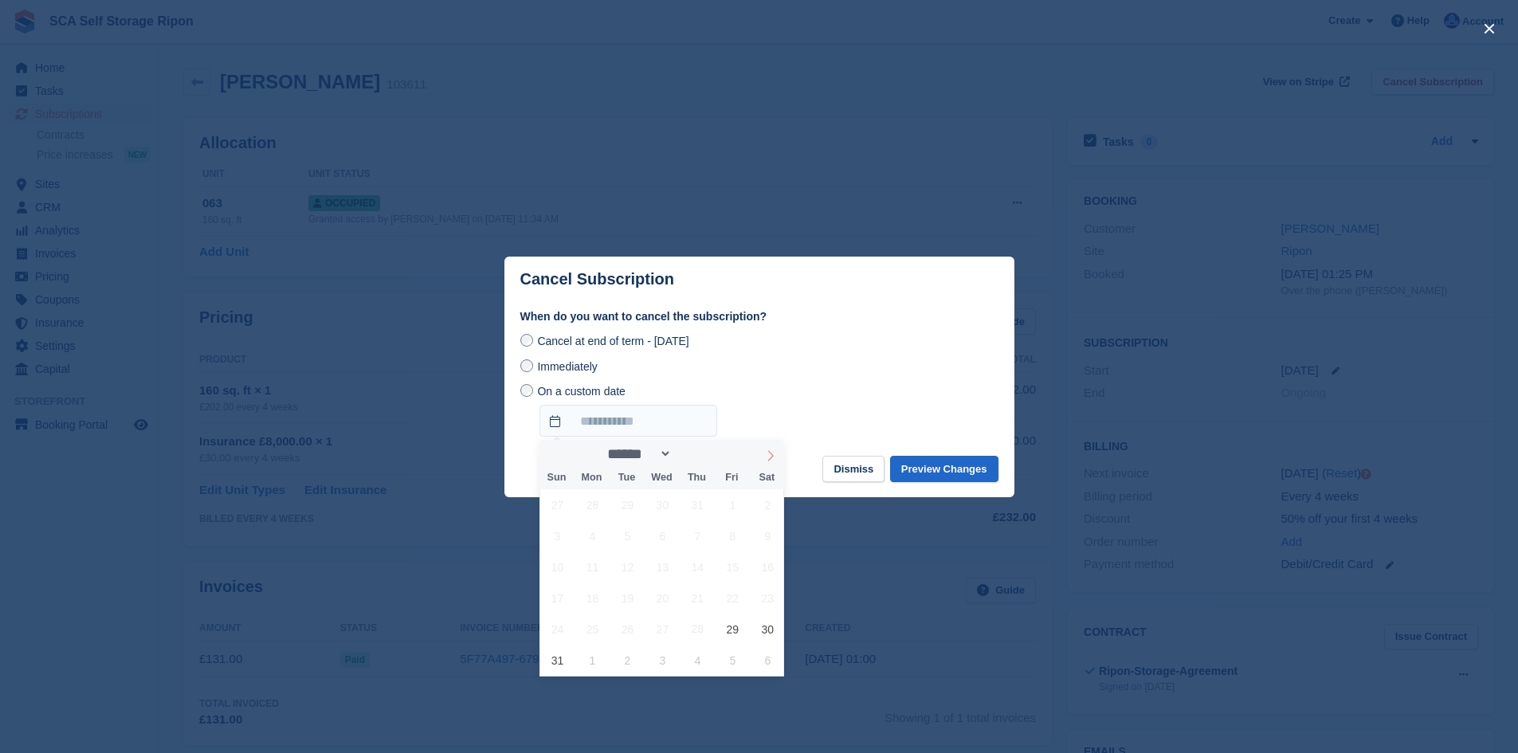
click at [771, 458] on icon at bounding box center [770, 455] width 11 height 11
select select "*"
click at [701, 536] on span "11" at bounding box center [697, 535] width 31 height 31
type input "**********"
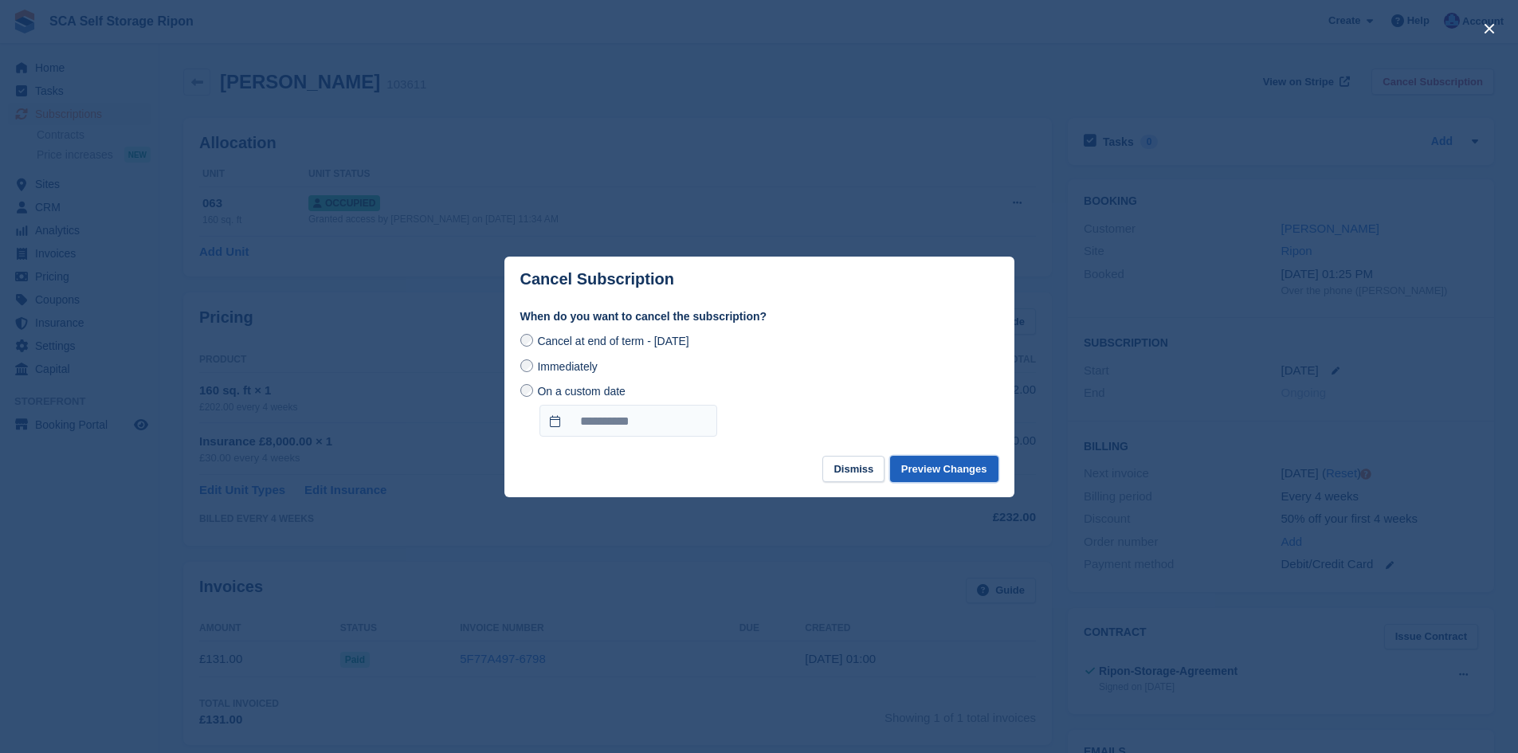
click at [947, 471] on button "Preview Changes" at bounding box center [944, 469] width 108 height 26
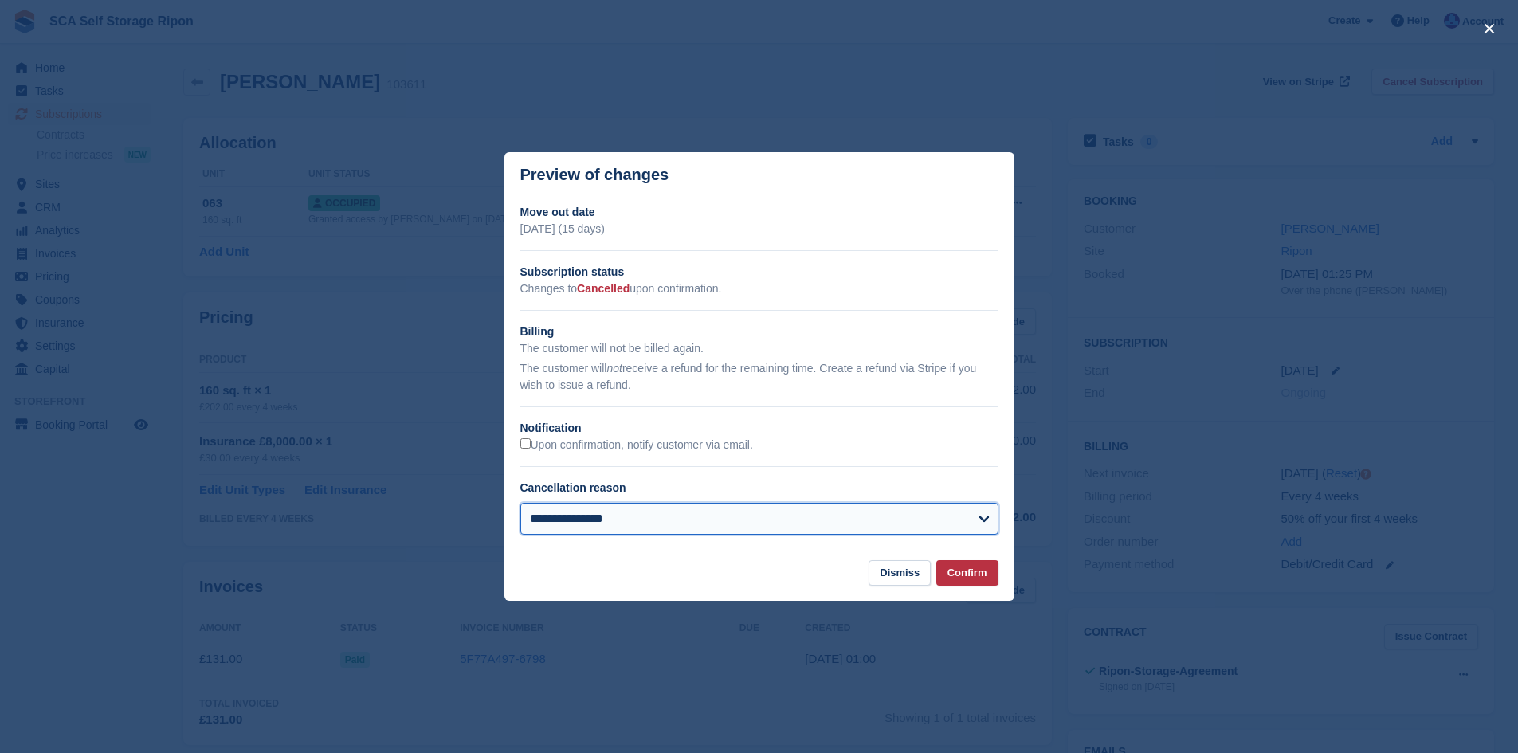
click at [603, 521] on select "**********" at bounding box center [759, 519] width 478 height 32
select select "**********"
click at [520, 504] on select "**********" at bounding box center [759, 519] width 478 height 32
click at [982, 576] on button "Confirm" at bounding box center [967, 573] width 62 height 26
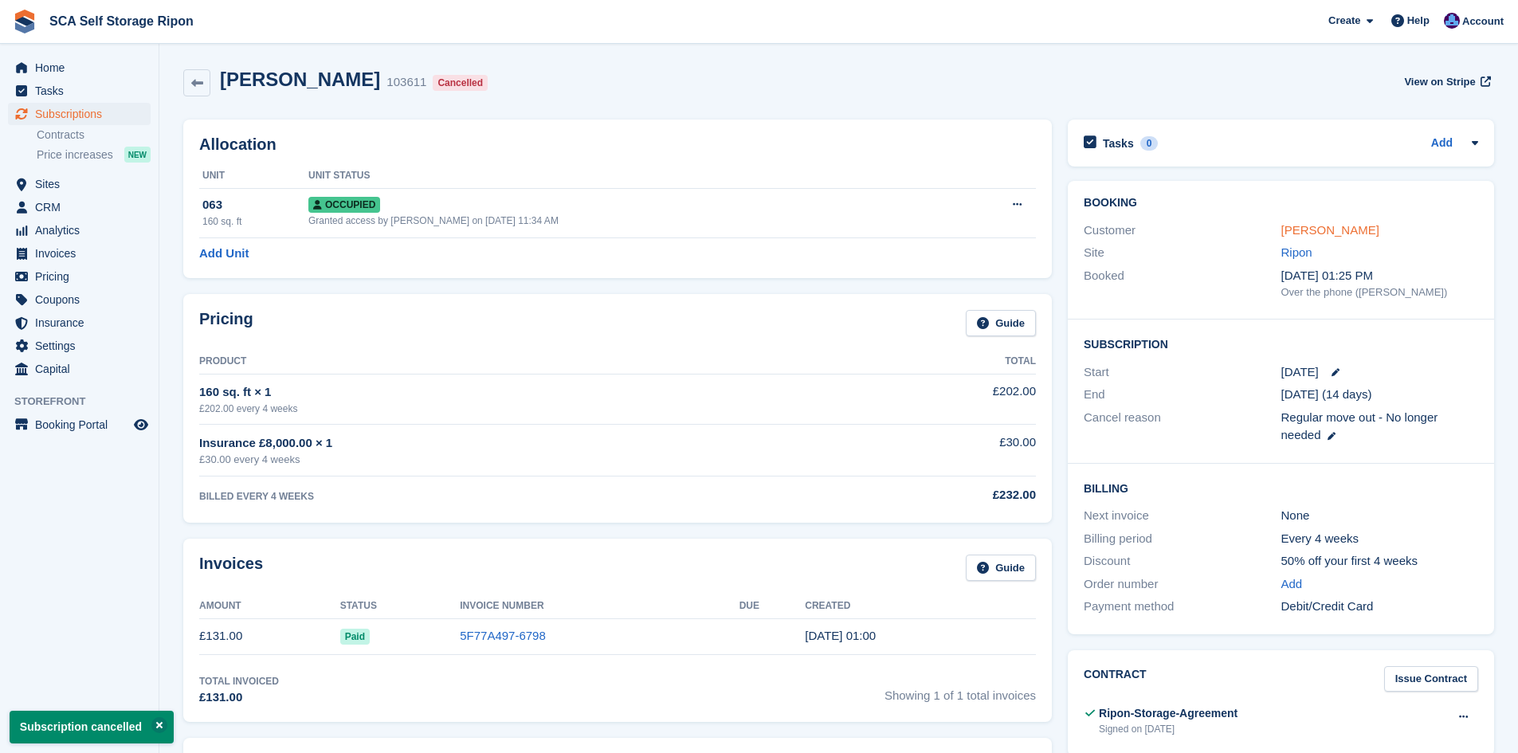
click at [1331, 229] on link "[PERSON_NAME]" at bounding box center [1331, 230] width 98 height 14
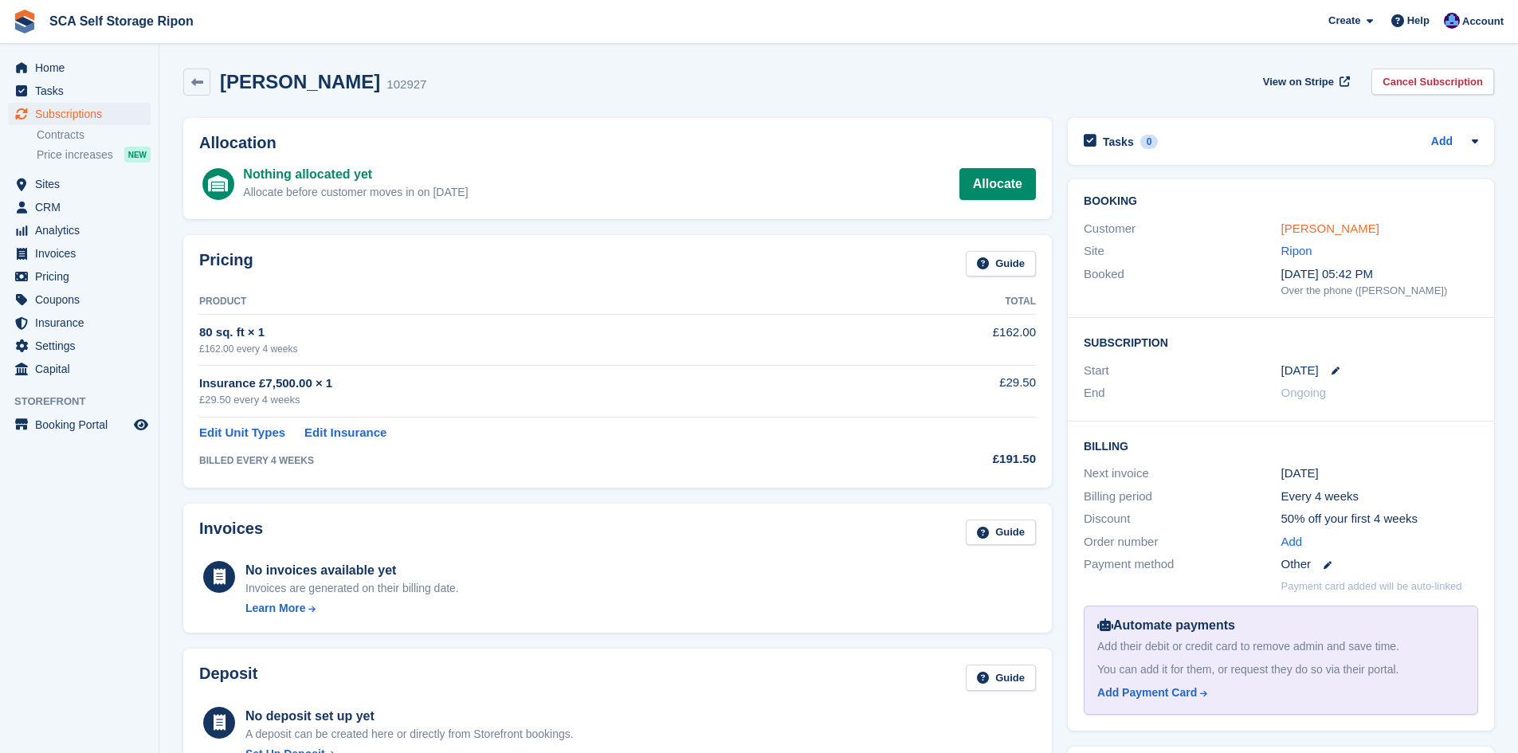
click at [1306, 231] on link "[PERSON_NAME]" at bounding box center [1331, 229] width 98 height 14
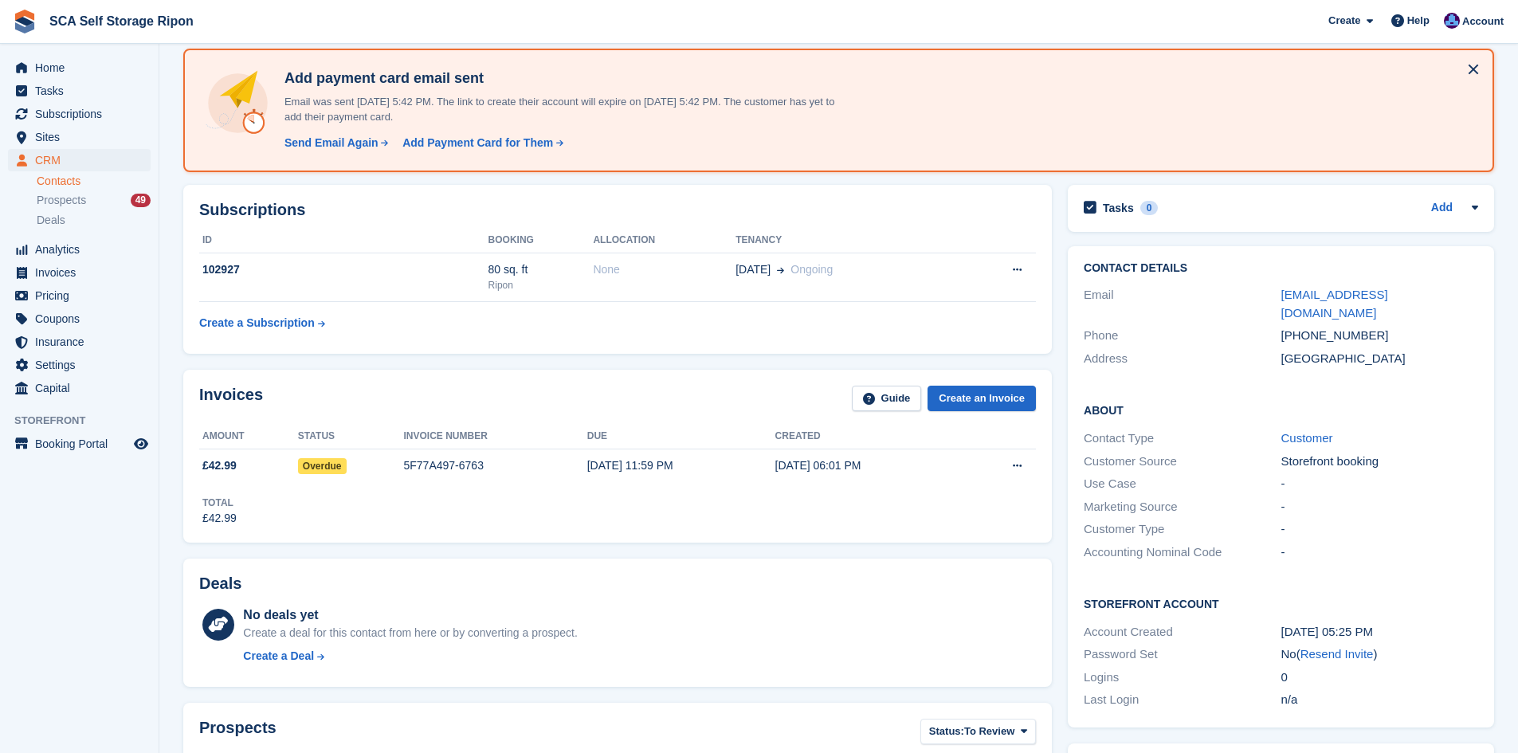
scroll to position [80, 0]
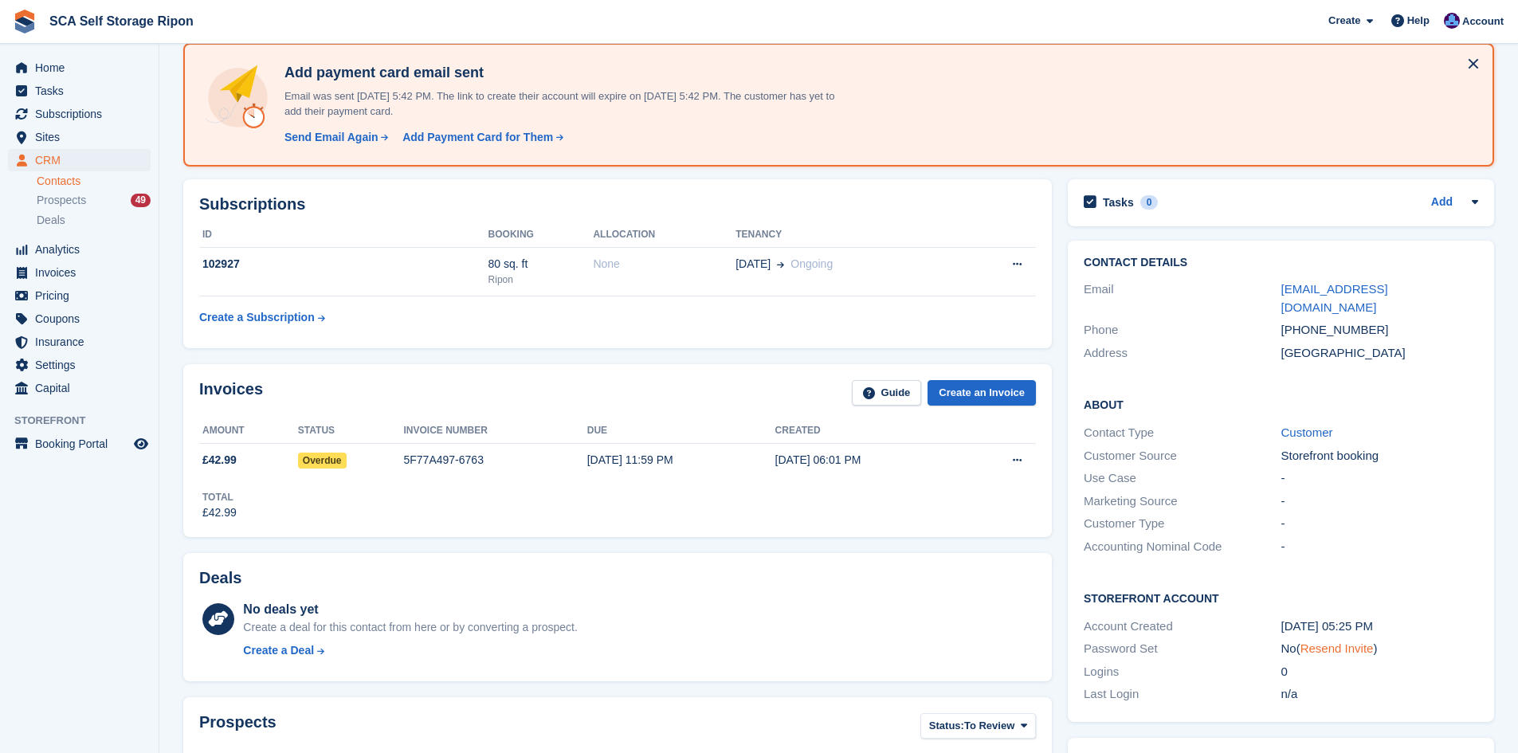
click at [1326, 642] on link "Resend Invite" at bounding box center [1337, 649] width 73 height 14
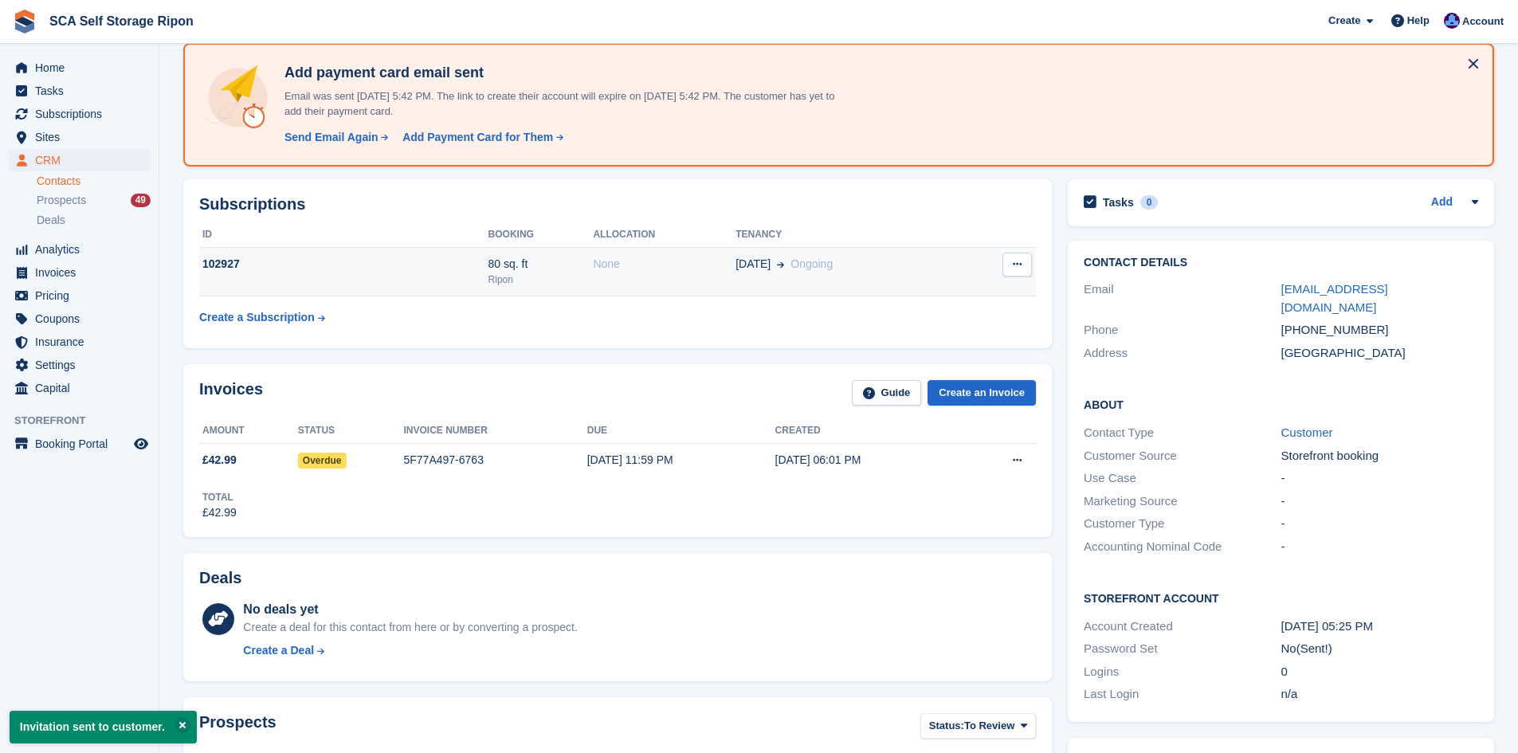
click at [610, 274] on td "None" at bounding box center [664, 272] width 143 height 49
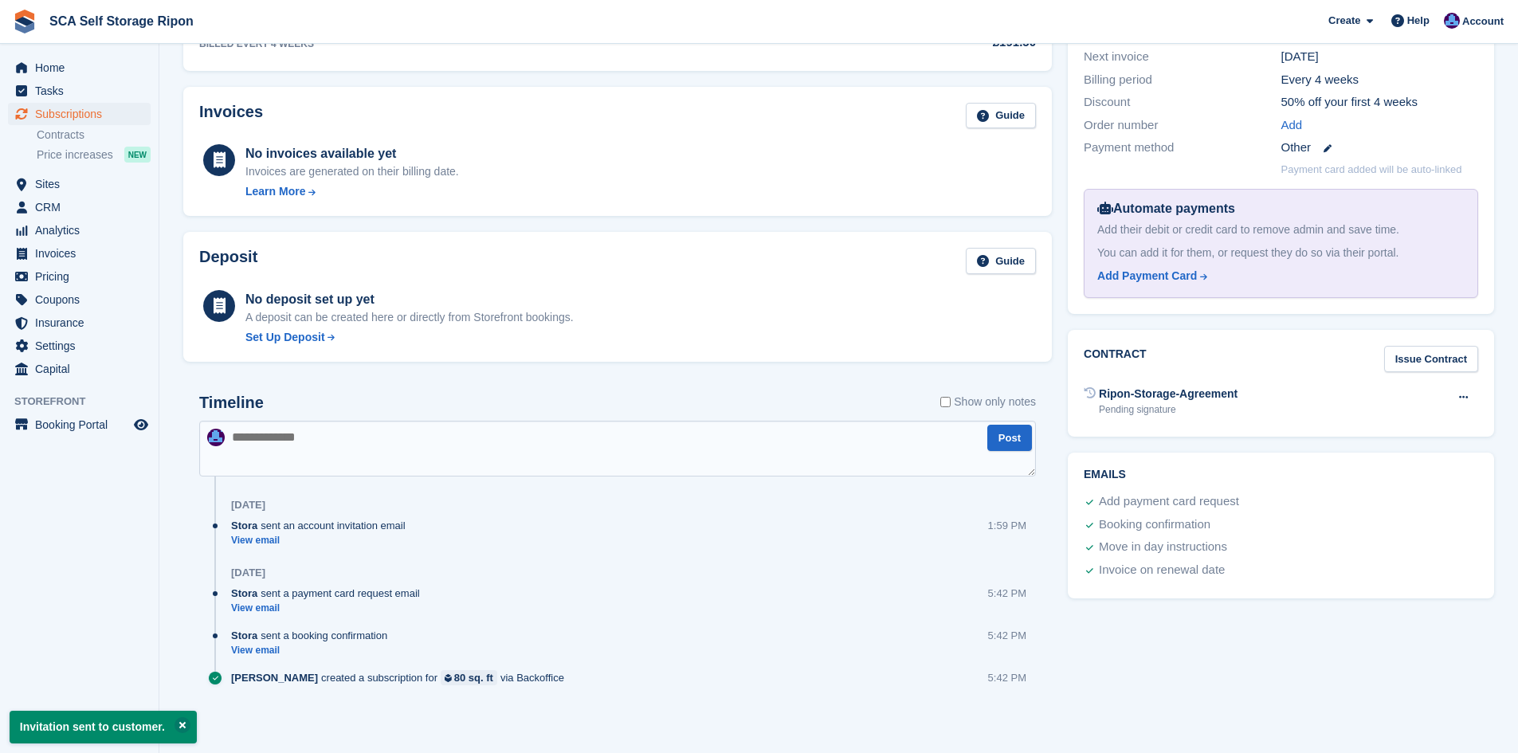
scroll to position [418, 0]
click at [269, 543] on link "View email" at bounding box center [322, 540] width 183 height 14
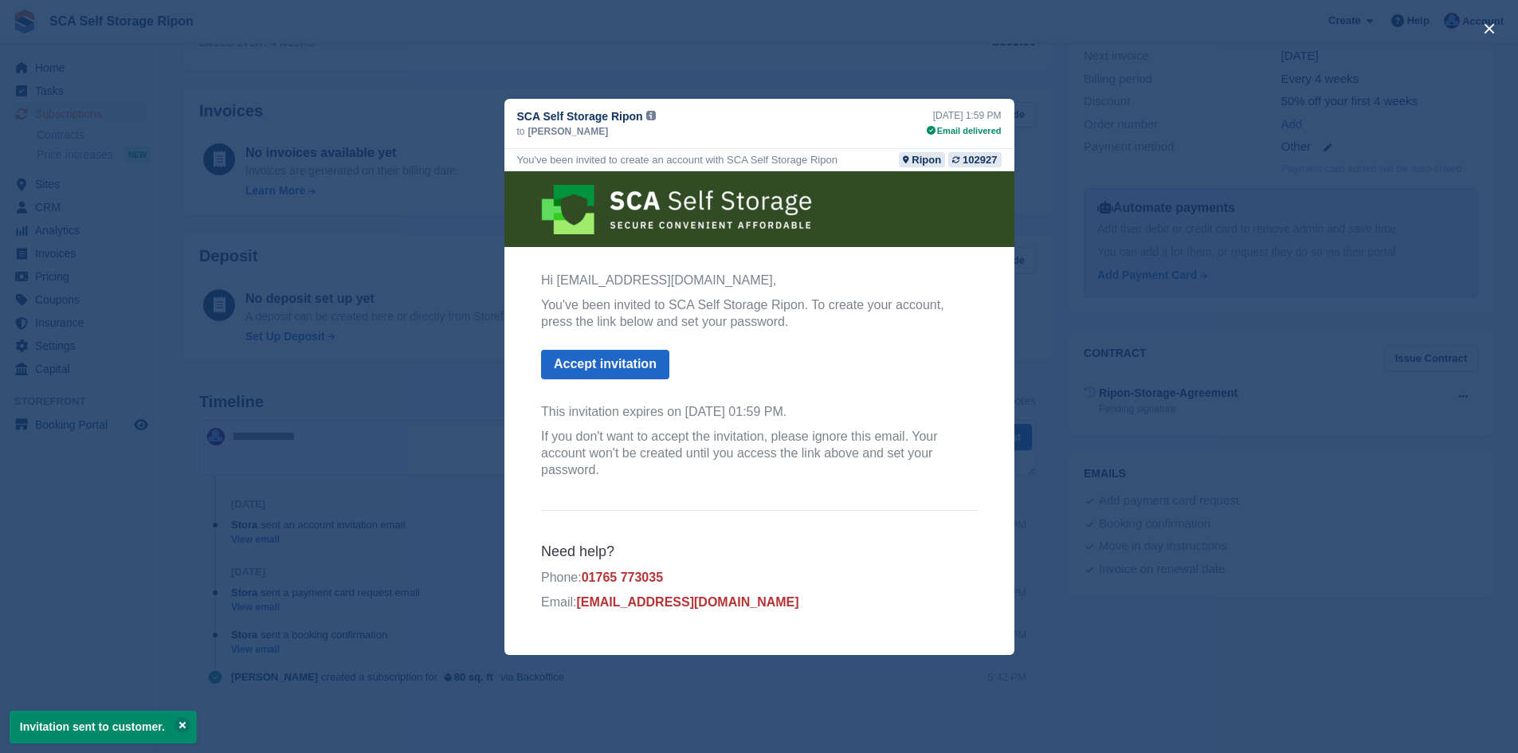
scroll to position [0, 0]
click at [461, 447] on div "close" at bounding box center [759, 376] width 1518 height 753
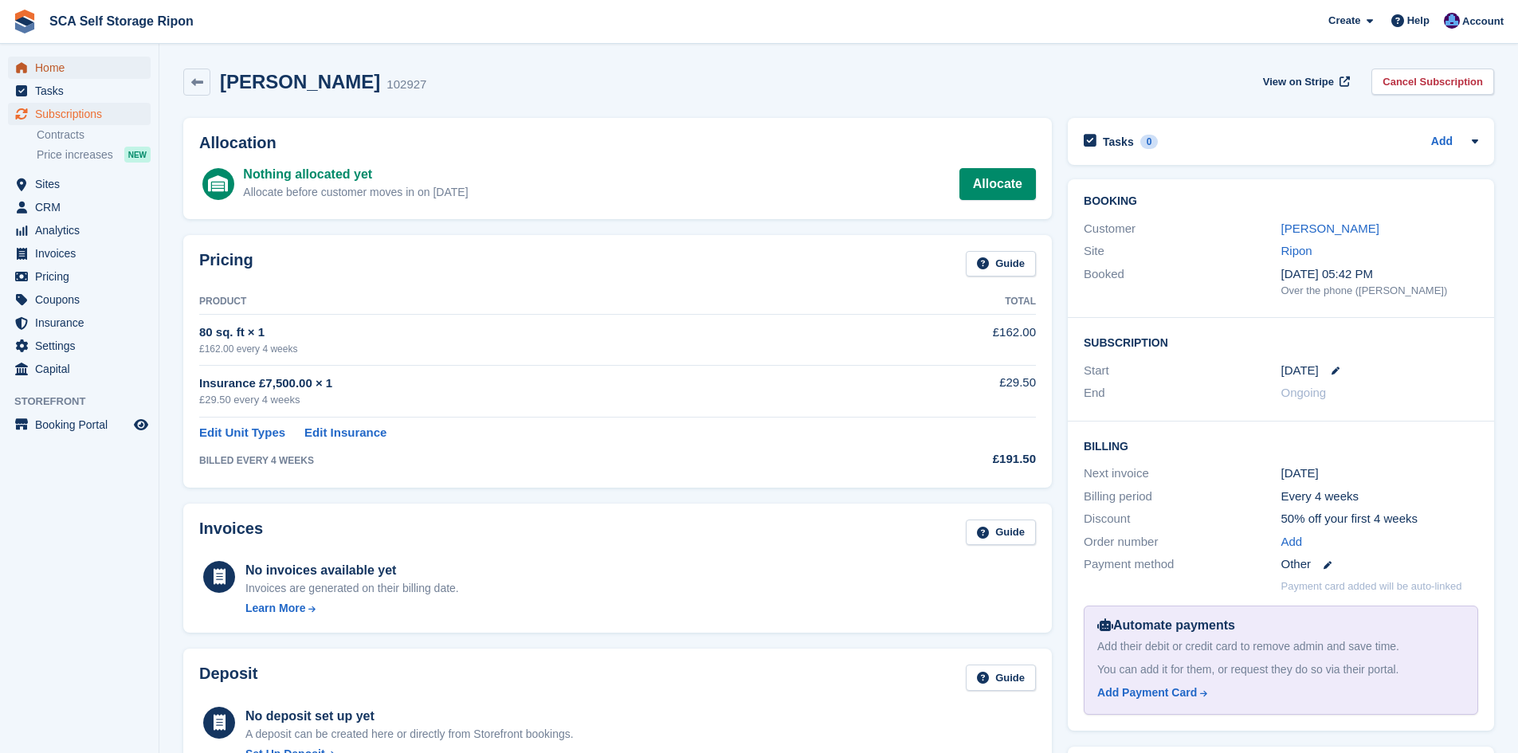
click at [50, 71] on span "Home" at bounding box center [83, 68] width 96 height 22
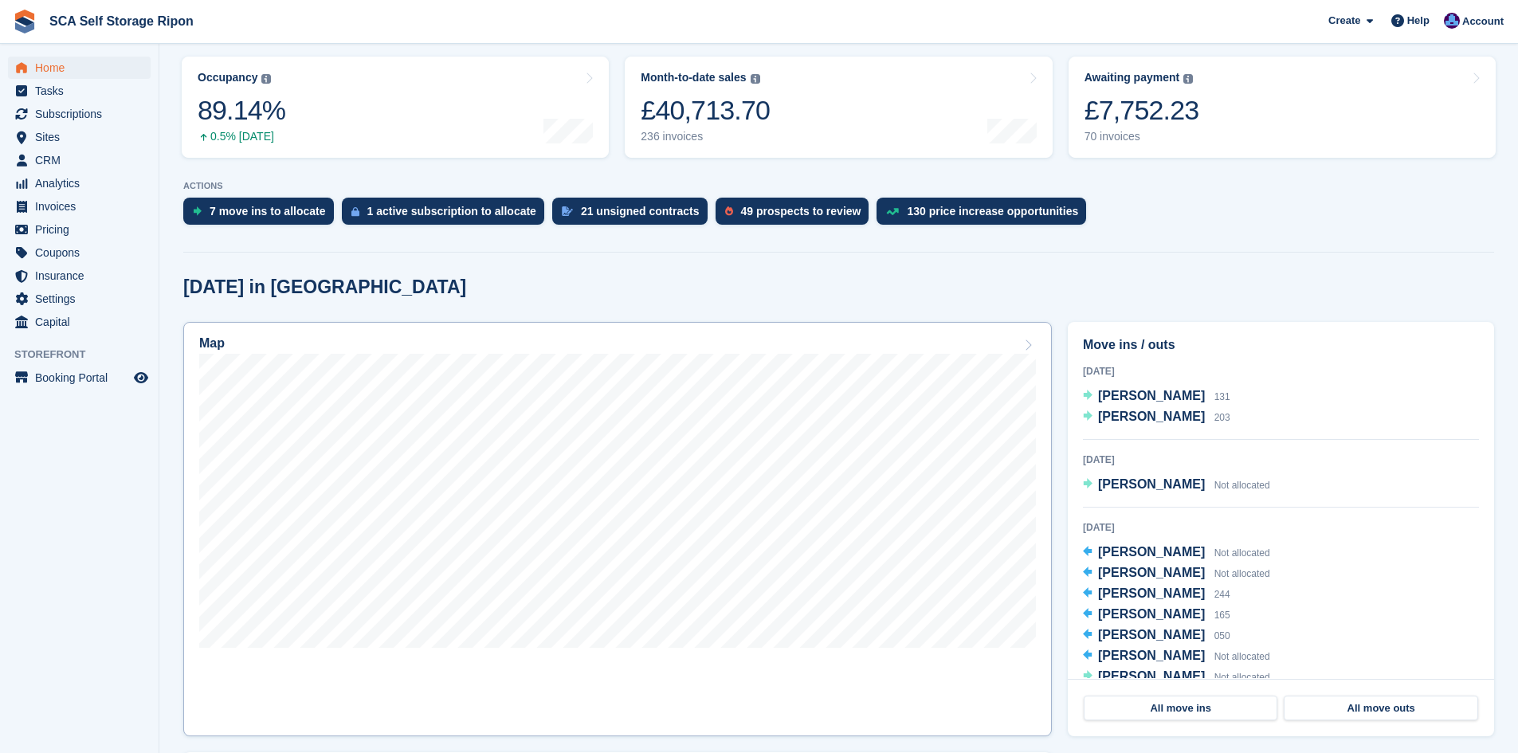
scroll to position [199, 0]
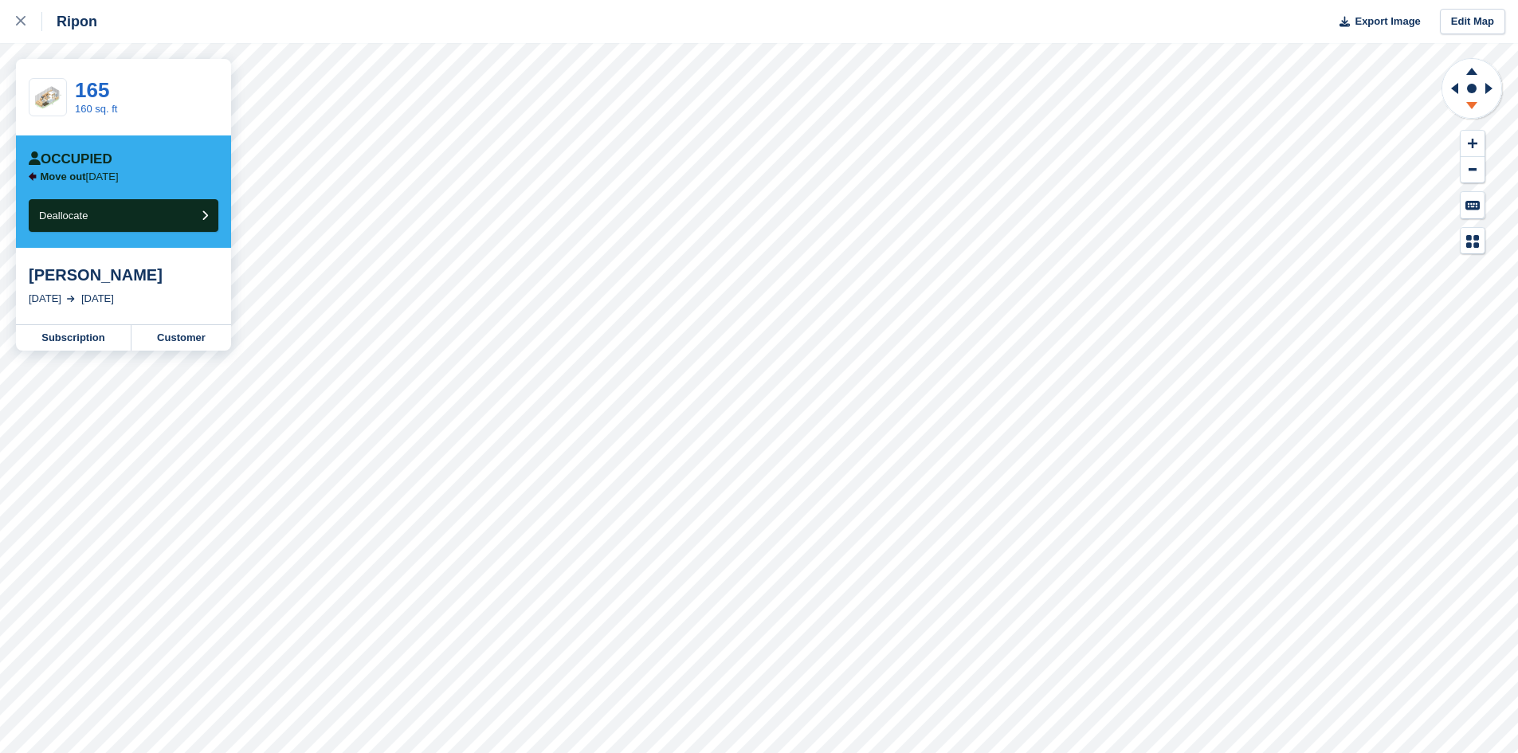
drag, startPoint x: 1482, startPoint y: 99, endPoint x: 1461, endPoint y: 104, distance: 22.0
click at [1481, 99] on icon at bounding box center [1471, 108] width 41 height 20
